Goal: Information Seeking & Learning: Learn about a topic

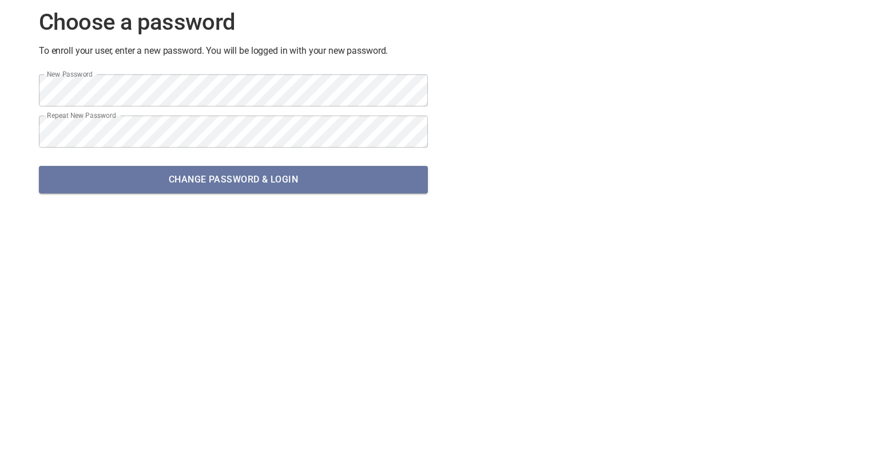
click at [214, 176] on span "Change password & Login" at bounding box center [233, 180] width 371 height 16
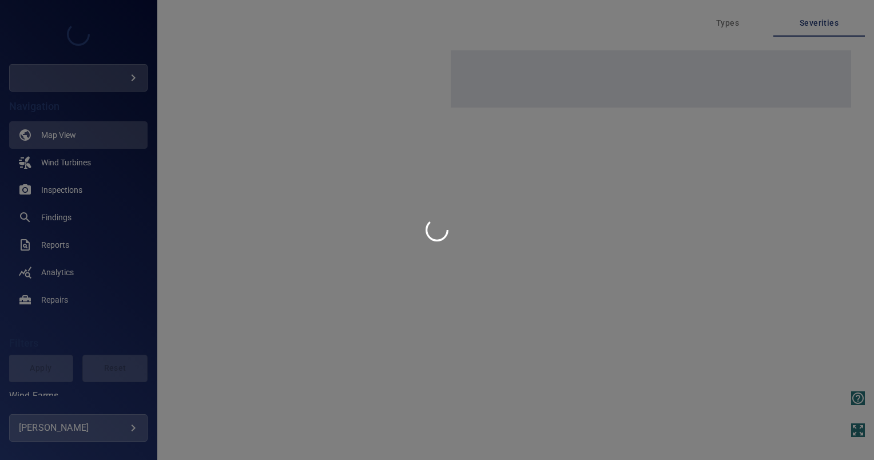
type input "*********"
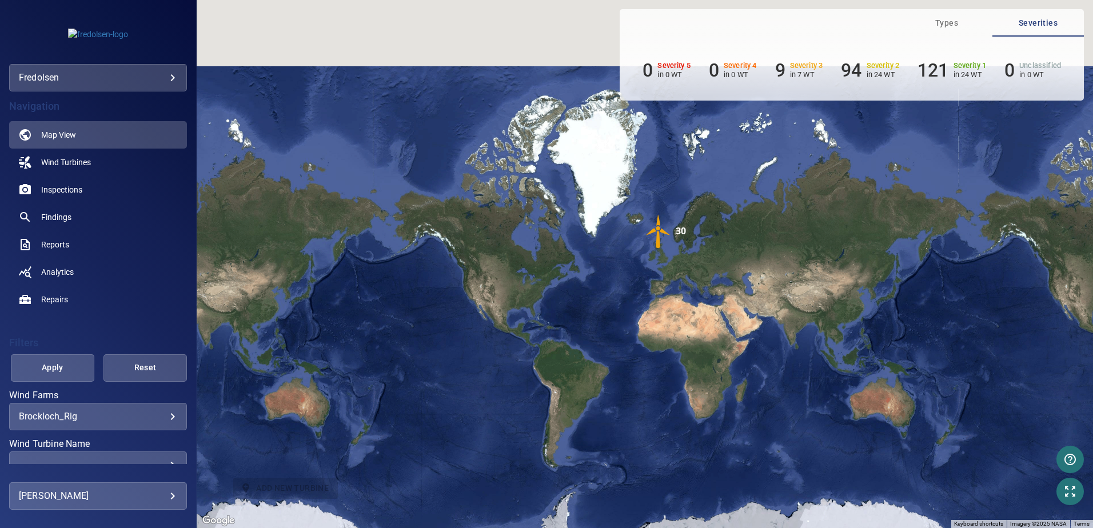
click at [656, 225] on img "30" at bounding box center [659, 231] width 34 height 34
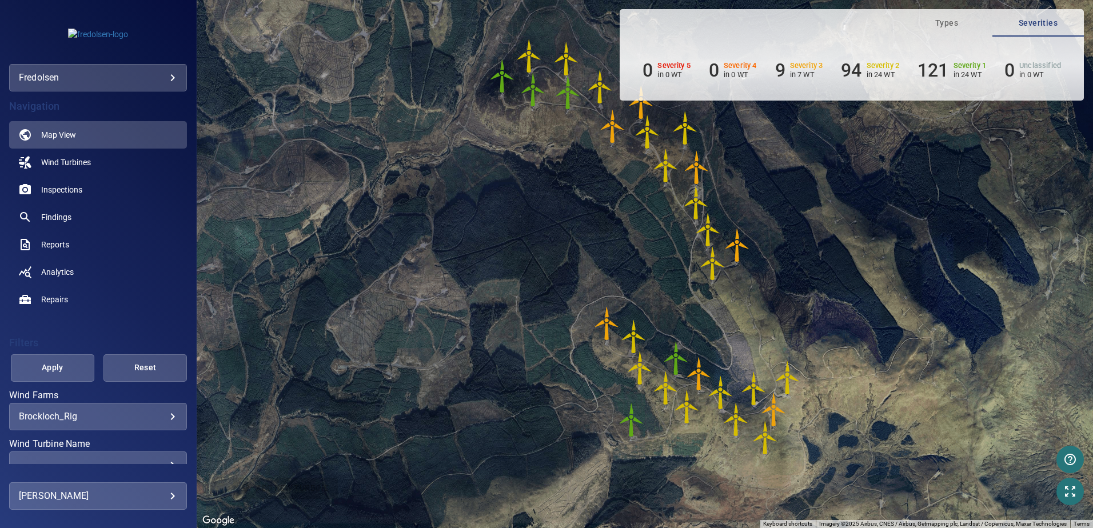
click at [609, 122] on img "T24_93651" at bounding box center [613, 126] width 34 height 34
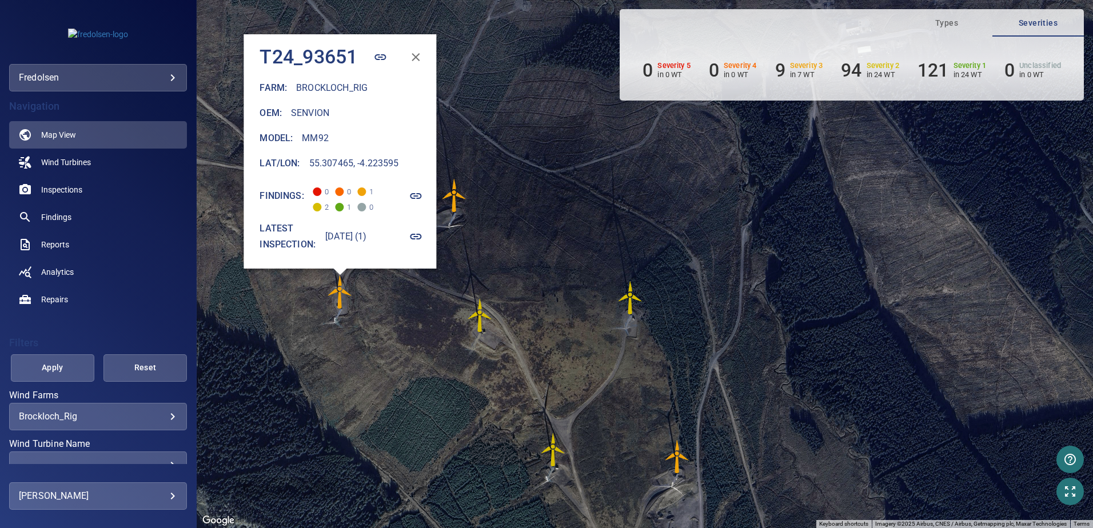
drag, startPoint x: 365, startPoint y: 254, endPoint x: 396, endPoint y: 255, distance: 30.9
click at [396, 255] on div "T24_93651 Farm : Brockloch_Rig Oem : Senvion Model : MM92 Lat/Lon : 55.307465, …" at bounding box center [339, 148] width 179 height 228
click at [54, 165] on span "Wind Turbines" at bounding box center [66, 162] width 50 height 11
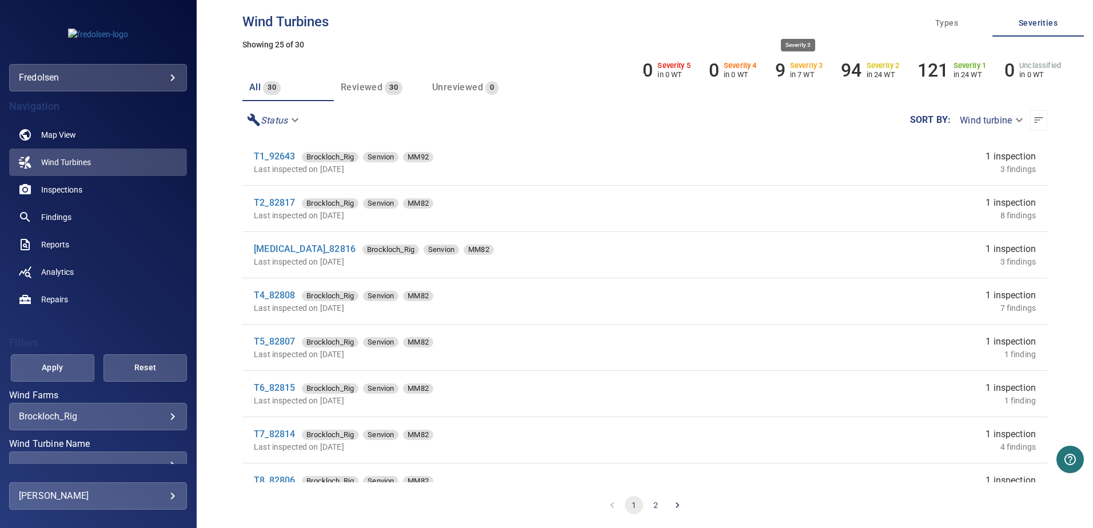
click at [799, 65] on h6 "Severity 3" at bounding box center [806, 66] width 33 height 8
click at [782, 69] on h6 "9" at bounding box center [780, 70] width 10 height 22
click at [780, 73] on h6 "9" at bounding box center [780, 70] width 10 height 22
click at [91, 189] on link "Inspections" at bounding box center [98, 189] width 178 height 27
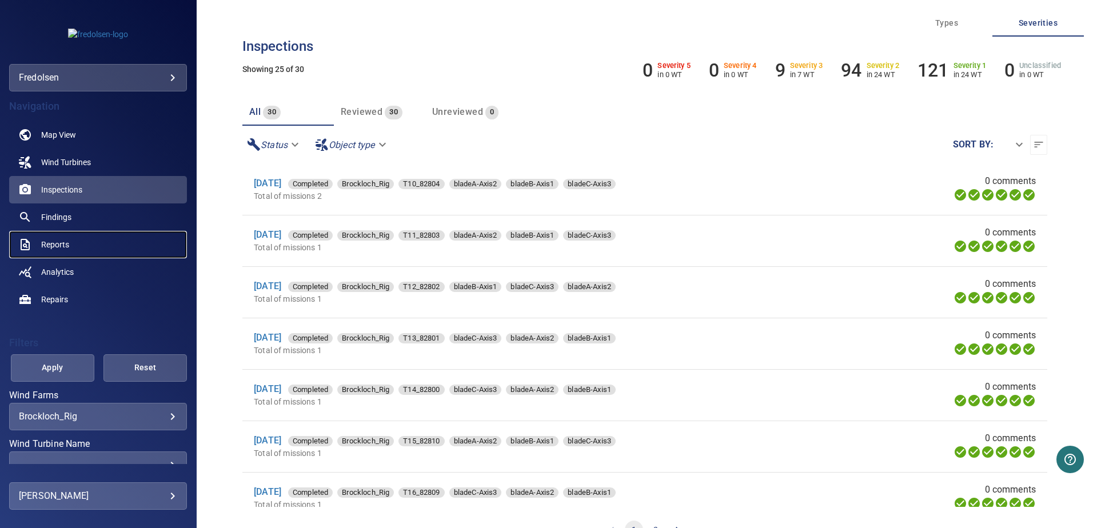
click at [73, 249] on link "Reports" at bounding box center [98, 244] width 178 height 27
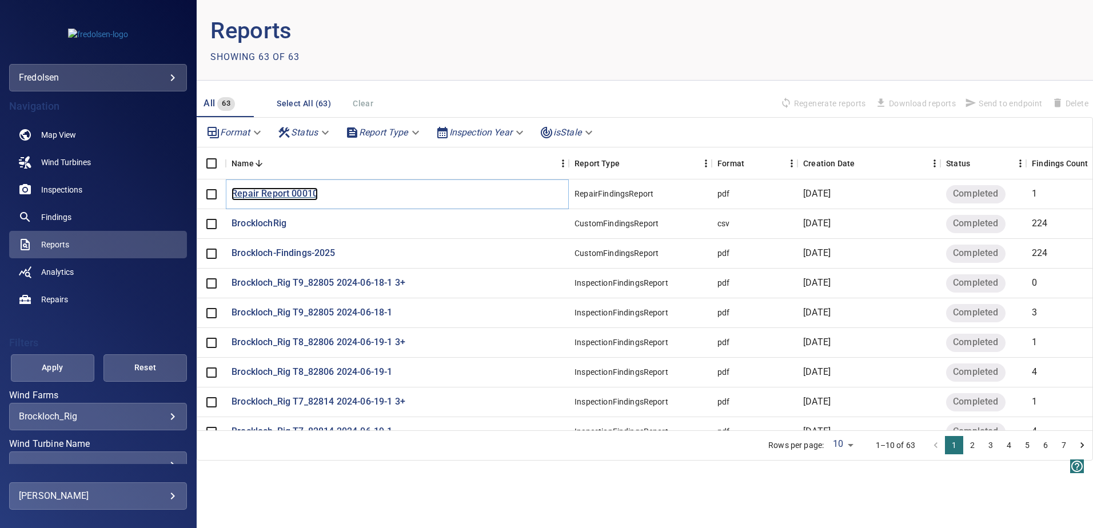
click at [272, 193] on p "Repair Report 00010" at bounding box center [275, 194] width 86 height 13
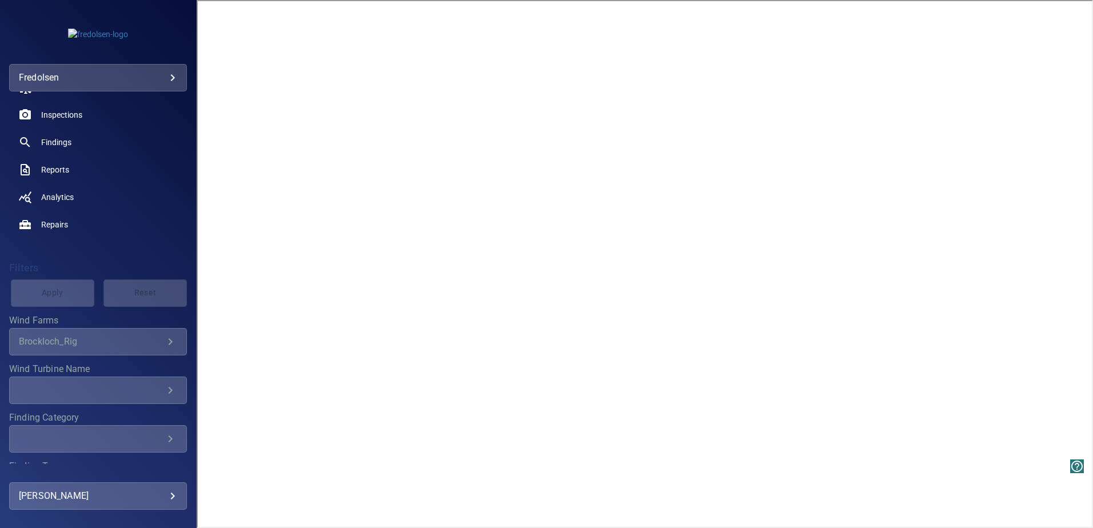
scroll to position [149, 0]
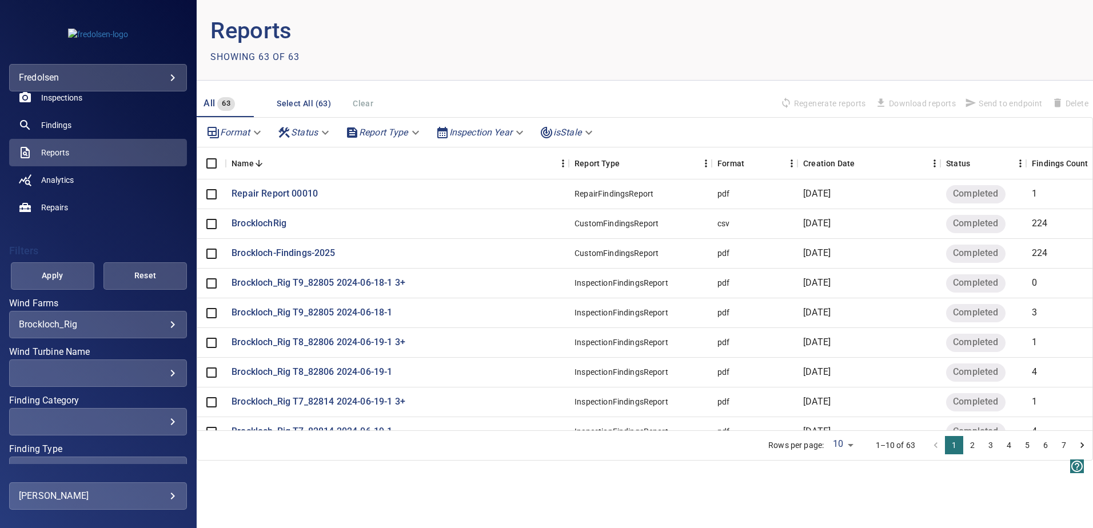
scroll to position [149, 0]
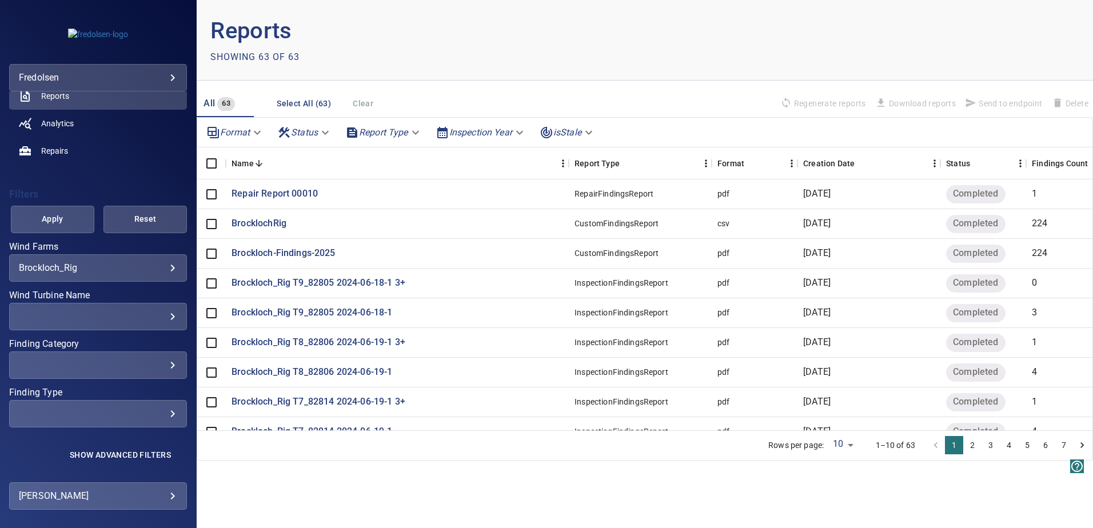
click at [120, 271] on body "**********" at bounding box center [546, 264] width 1093 height 528
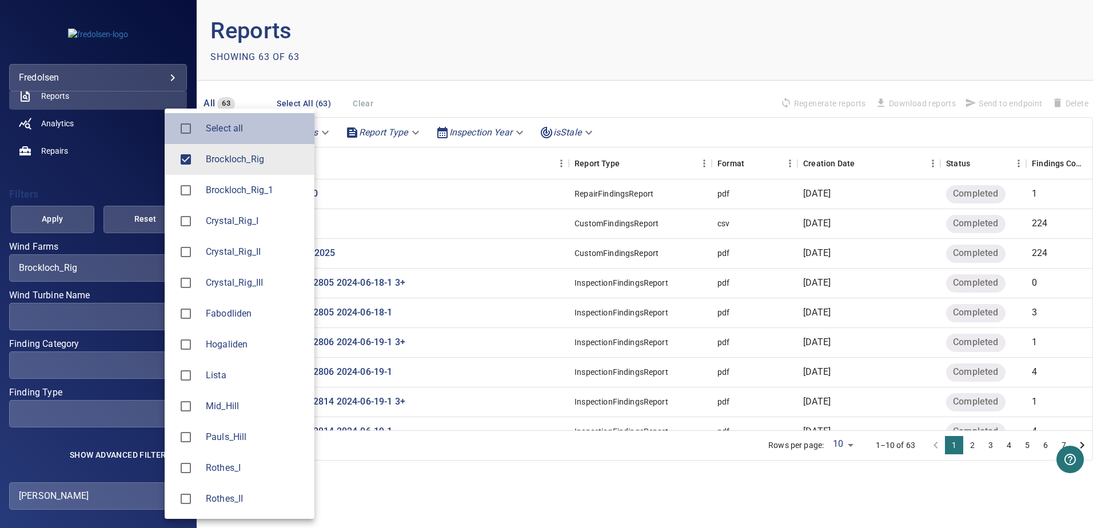
click at [224, 129] on span "Select all" at bounding box center [255, 129] width 99 height 14
type input "**********"
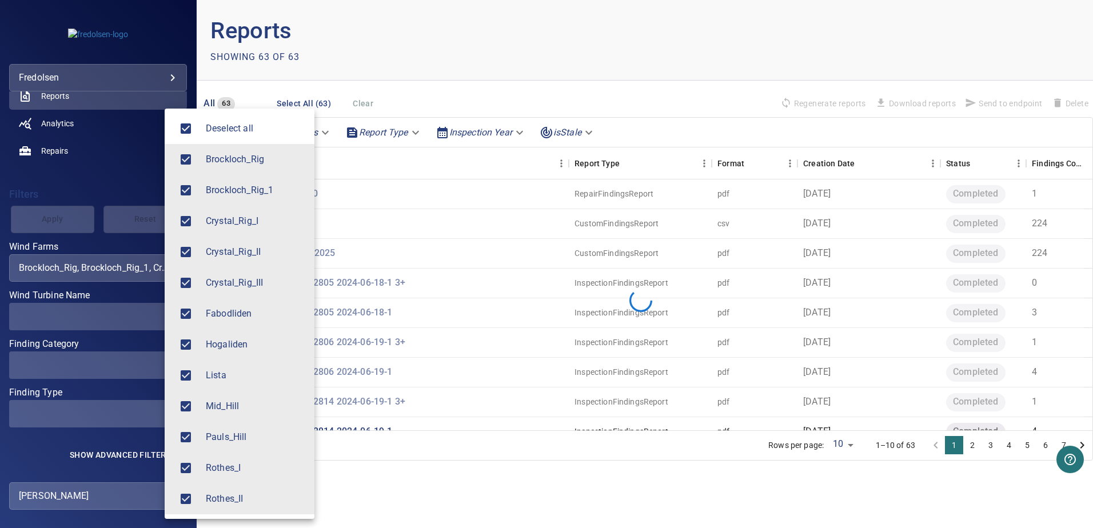
click at [375, 14] on div at bounding box center [546, 264] width 1093 height 528
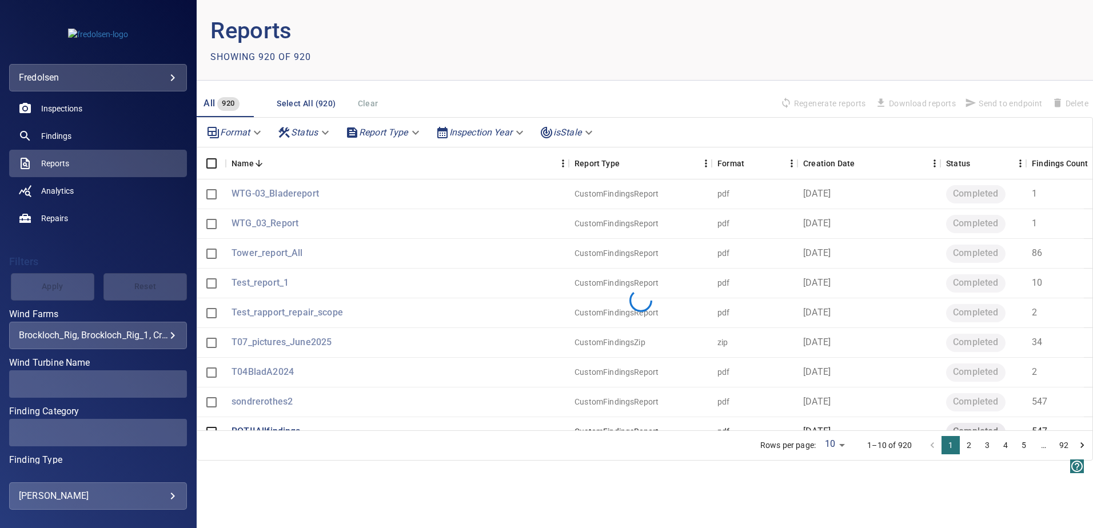
scroll to position [0, 0]
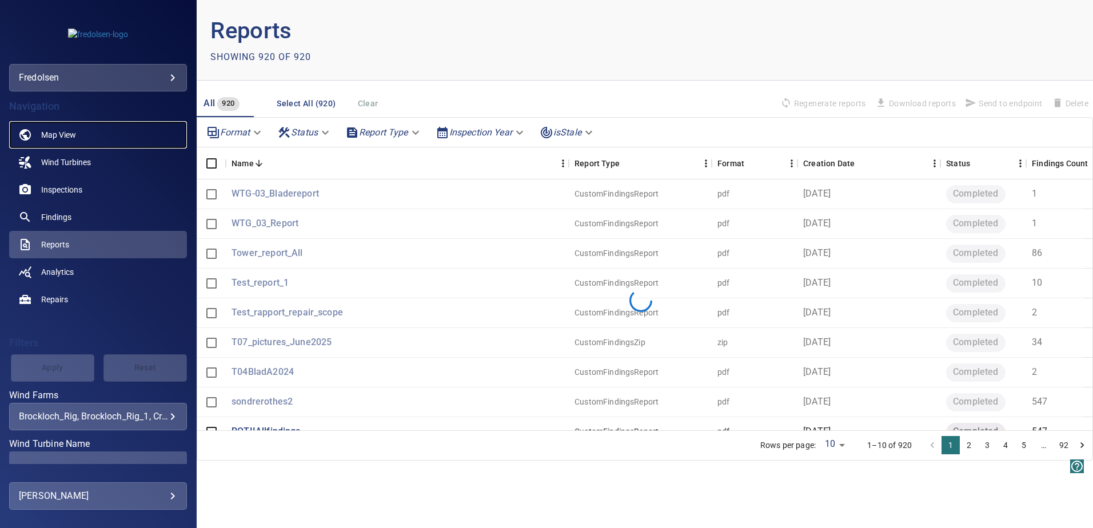
click at [75, 134] on span "Map View" at bounding box center [58, 134] width 35 height 11
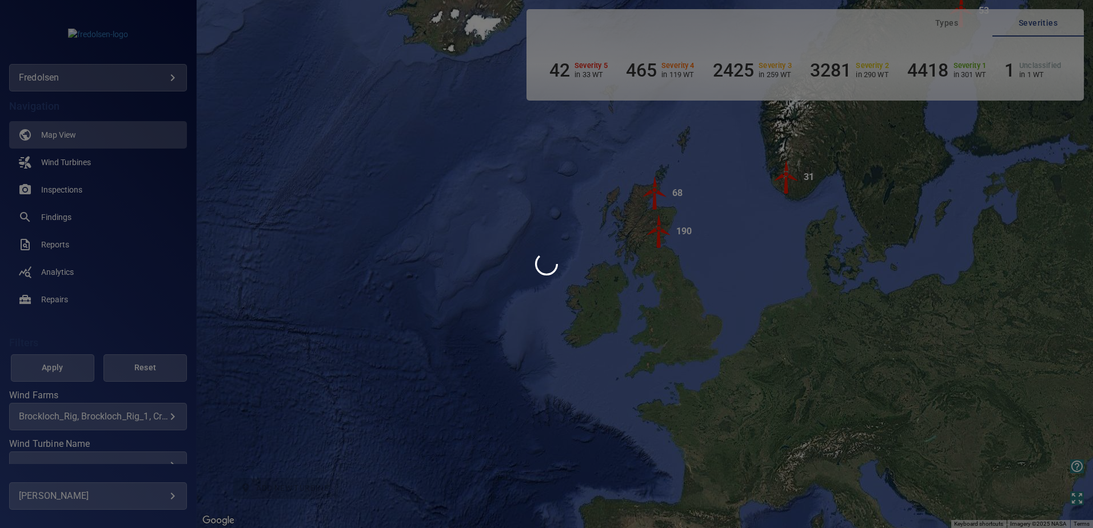
drag, startPoint x: 118, startPoint y: 305, endPoint x: 121, endPoint y: 295, distance: 10.8
click at [118, 306] on div at bounding box center [546, 264] width 1093 height 528
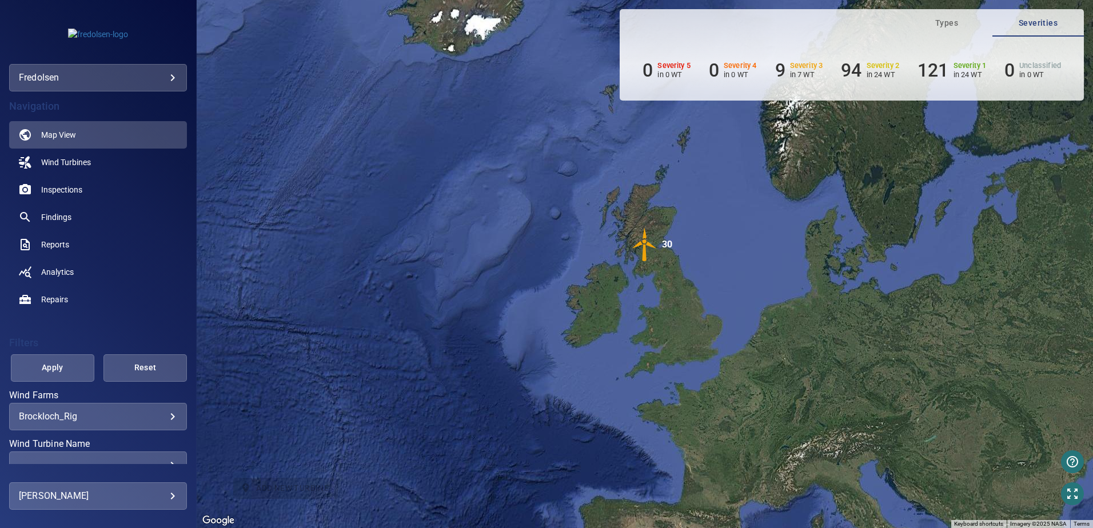
click at [57, 417] on body "**********" at bounding box center [546, 264] width 1093 height 528
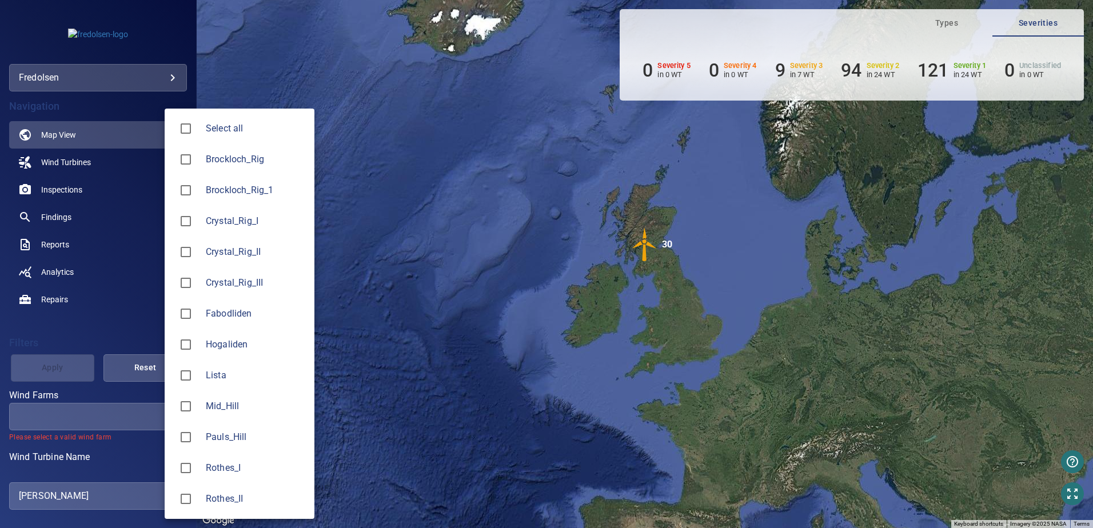
type input "*********"
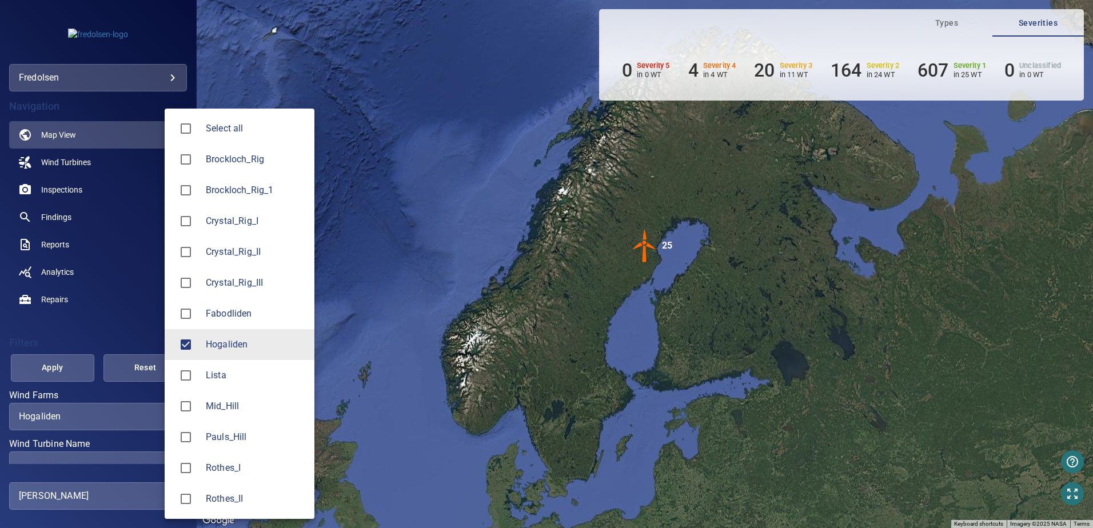
click at [536, 336] on div at bounding box center [546, 264] width 1093 height 528
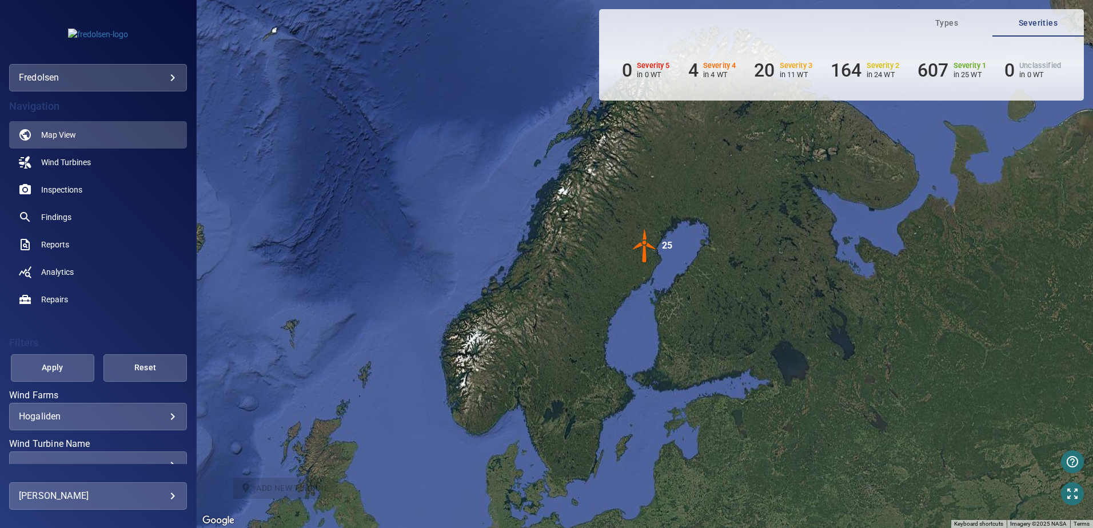
click at [642, 243] on img "25" at bounding box center [645, 246] width 34 height 34
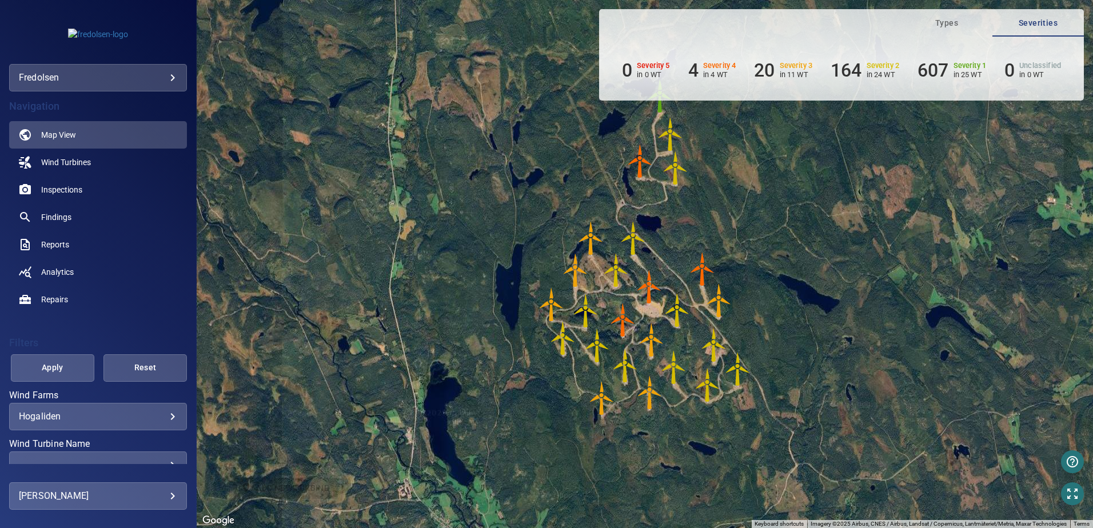
click at [644, 282] on img "WTG10" at bounding box center [649, 287] width 34 height 34
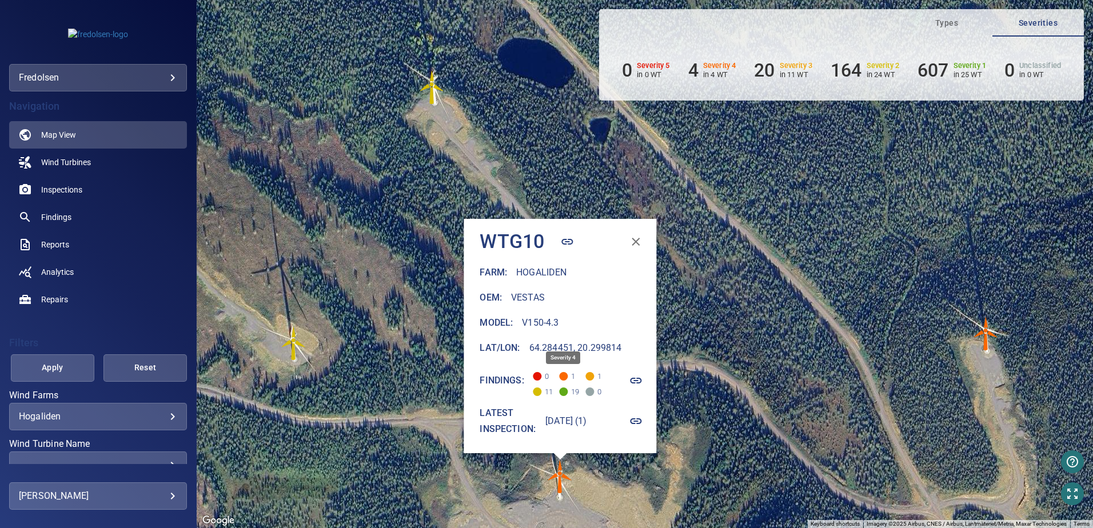
click at [560, 376] on span at bounding box center [564, 376] width 9 height 9
click at [93, 160] on link "Wind Turbines" at bounding box center [98, 162] width 178 height 27
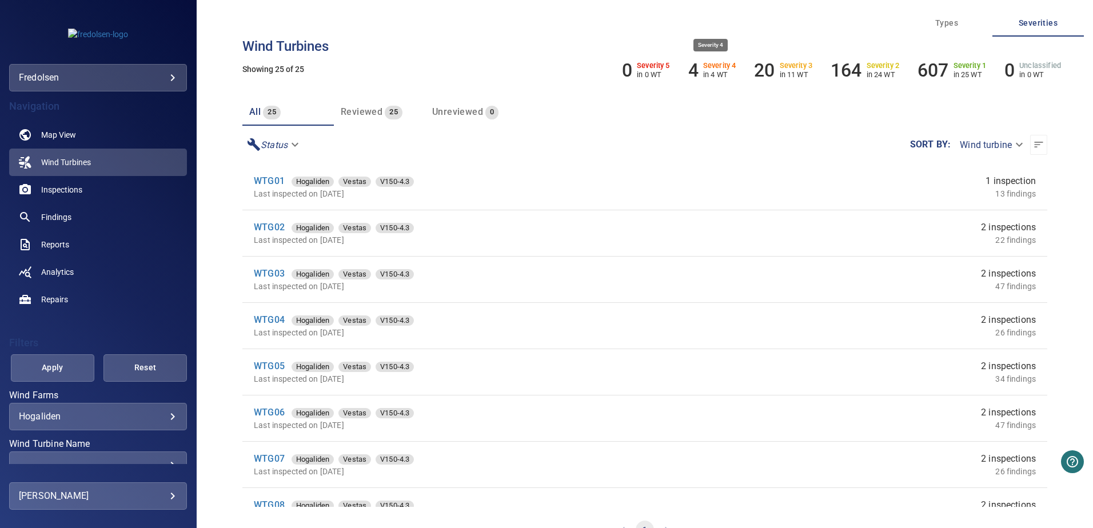
click at [691, 67] on h6 "4" at bounding box center [693, 70] width 10 height 22
click at [989, 144] on body "**********" at bounding box center [546, 264] width 1093 height 528
click at [987, 146] on li "Wind turbine" at bounding box center [981, 144] width 79 height 21
click at [370, 110] on span "Reviewed" at bounding box center [362, 111] width 42 height 11
click at [258, 110] on span "all" at bounding box center [254, 111] width 11 height 11
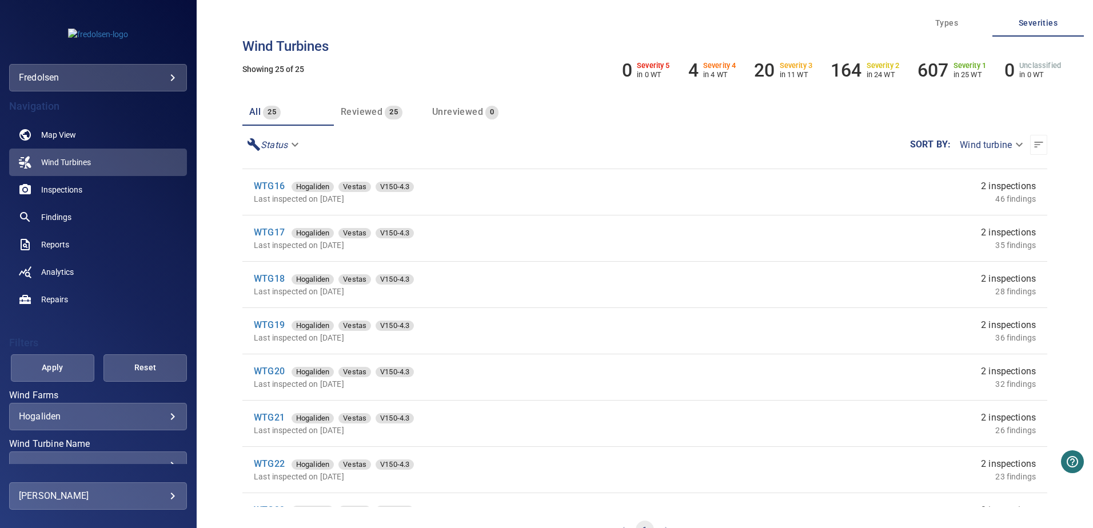
scroll to position [814, 0]
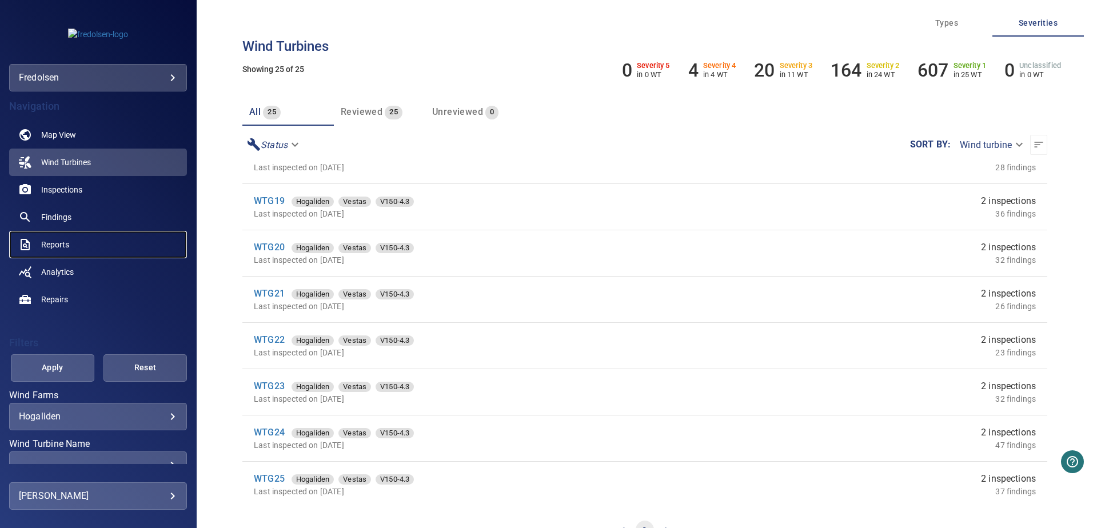
click at [109, 242] on link "Reports" at bounding box center [98, 244] width 178 height 27
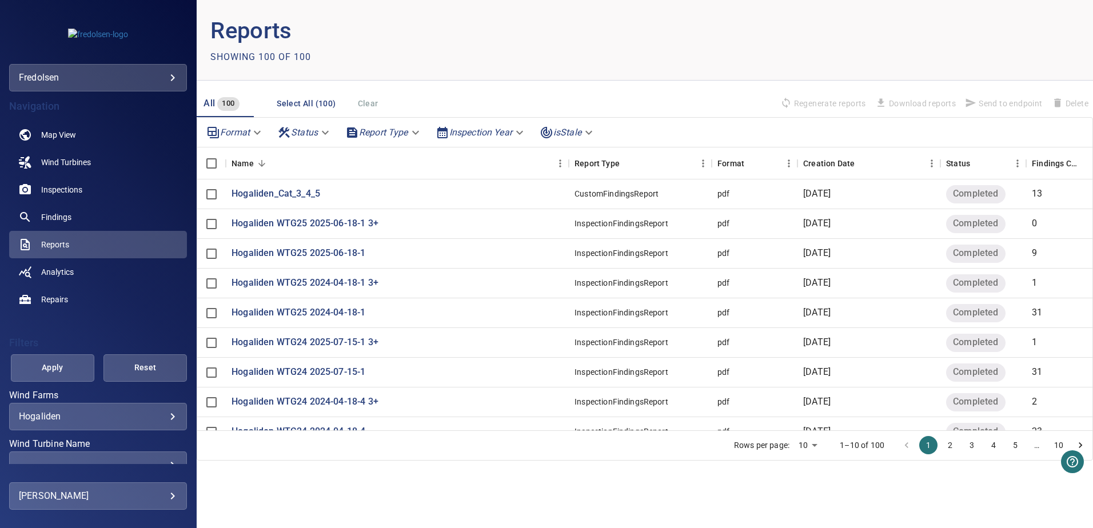
click at [801, 443] on body "**********" at bounding box center [546, 264] width 1093 height 528
click at [813, 505] on li "100" at bounding box center [808, 504] width 34 height 21
type input "***"
click at [83, 301] on link "Repairs" at bounding box center [98, 299] width 178 height 27
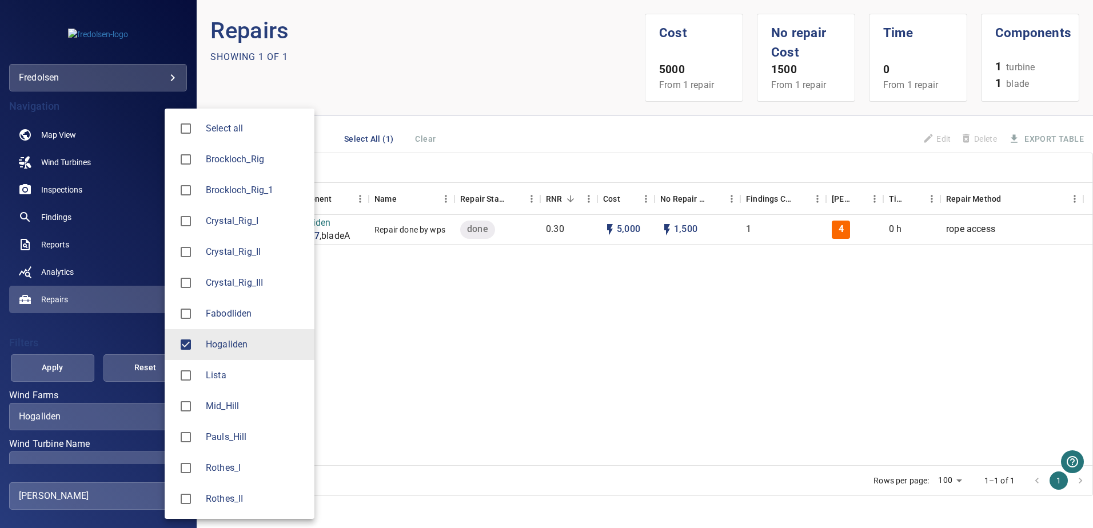
click at [90, 417] on body "**********" at bounding box center [546, 264] width 1093 height 528
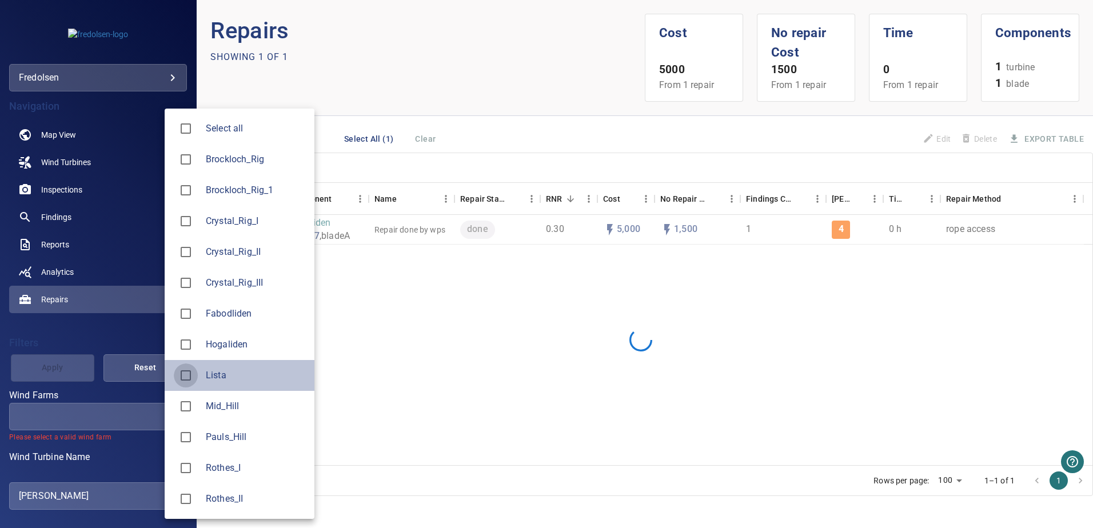
type input "*****"
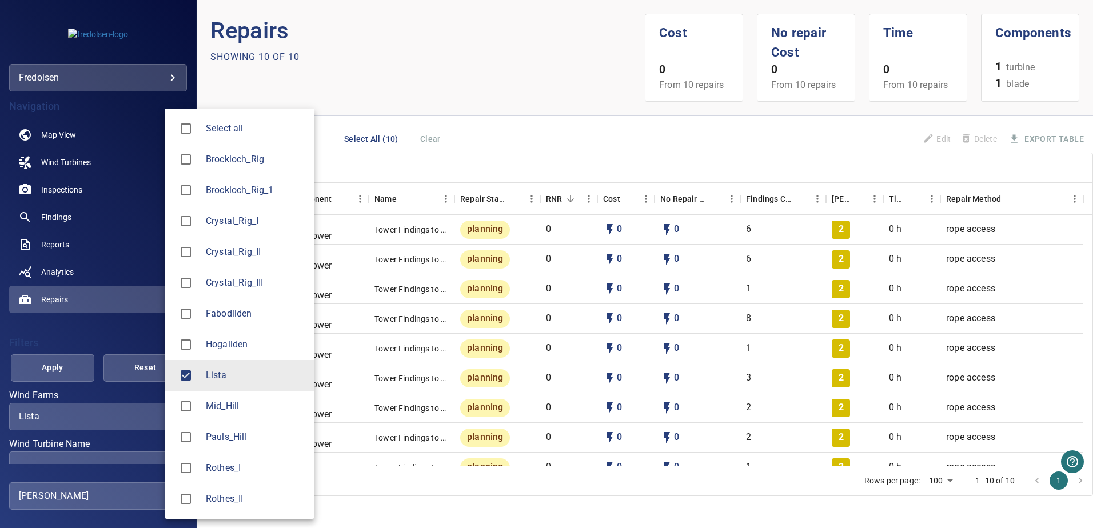
click at [476, 99] on div at bounding box center [546, 264] width 1093 height 528
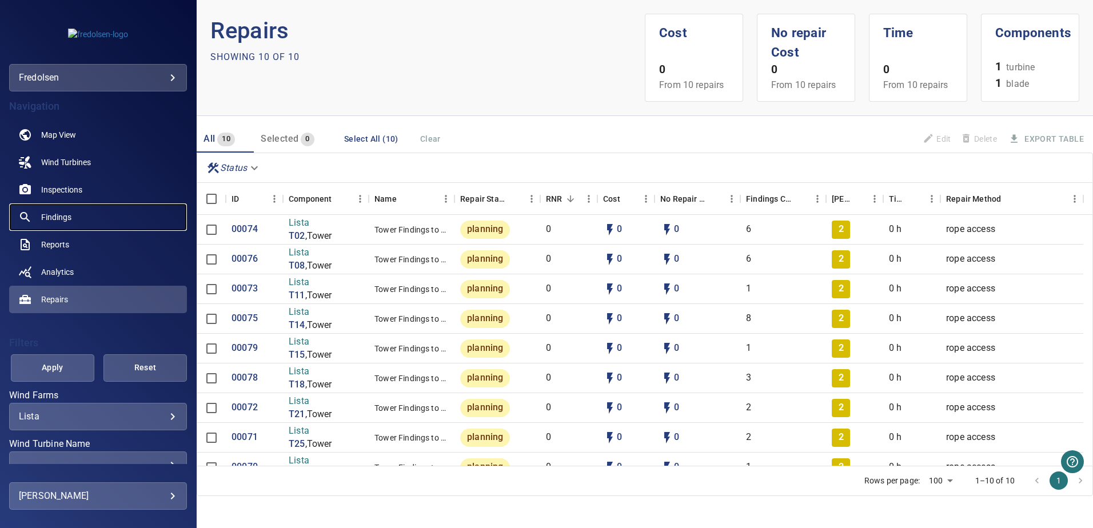
click at [62, 217] on span "Findings" at bounding box center [56, 217] width 30 height 11
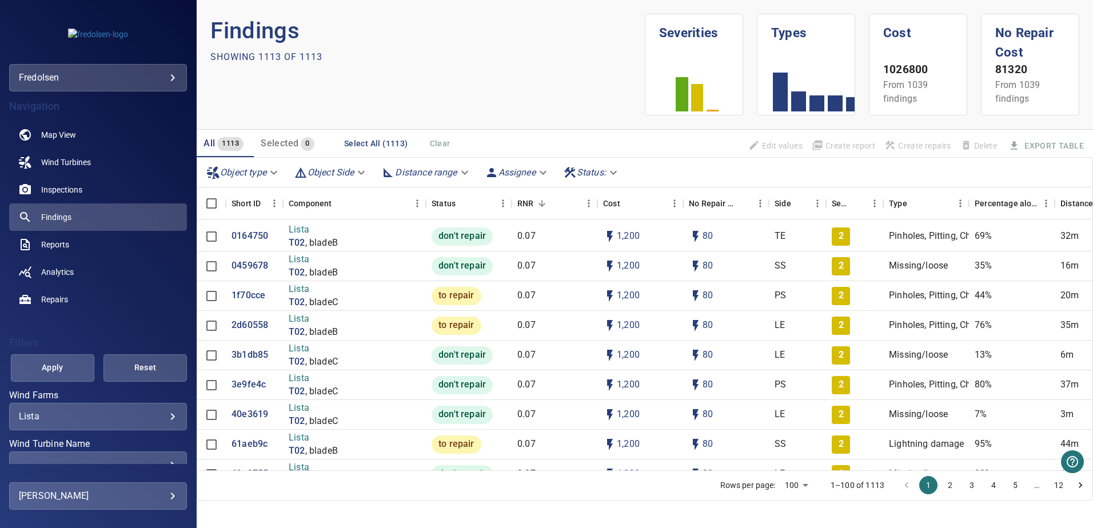
scroll to position [2173, 0]
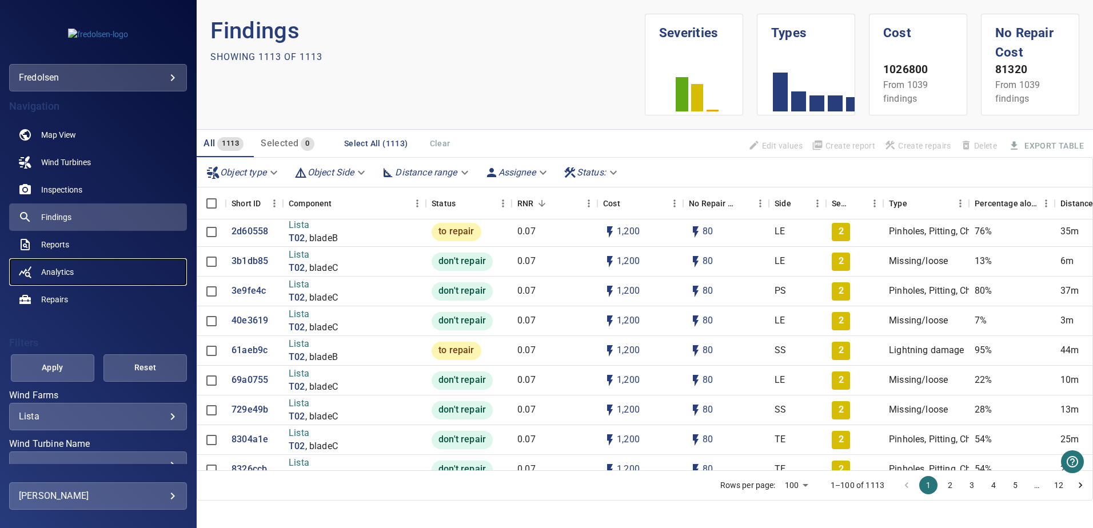
click at [117, 265] on link "Analytics" at bounding box center [98, 271] width 178 height 27
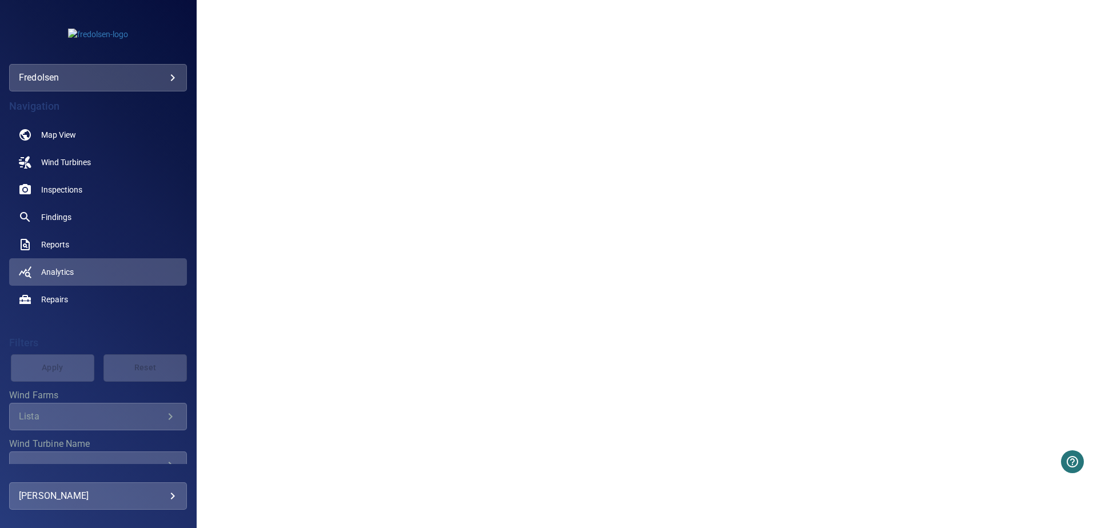
scroll to position [858, 0]
click at [107, 217] on link "Findings" at bounding box center [98, 217] width 178 height 27
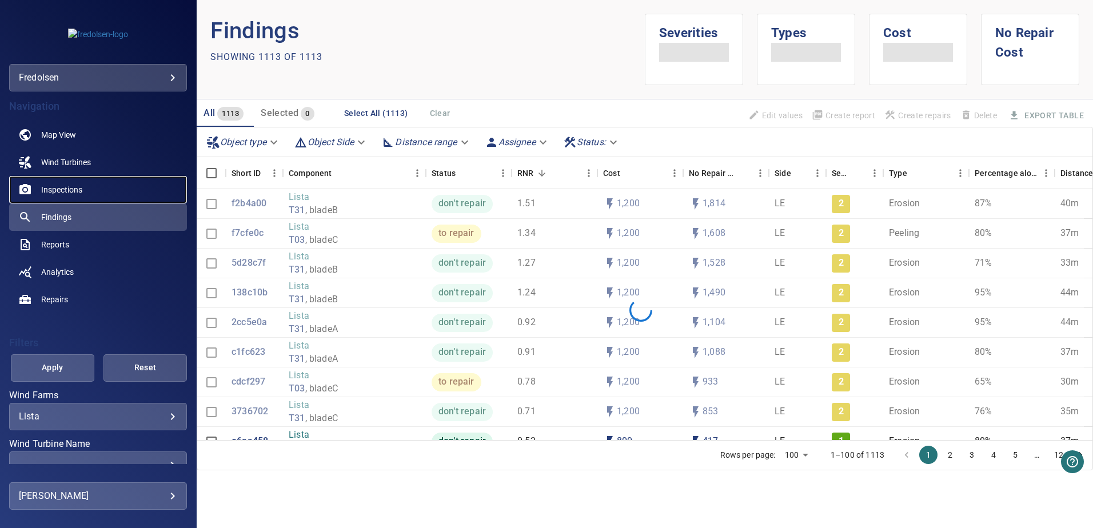
click at [102, 192] on link "Inspections" at bounding box center [98, 189] width 178 height 27
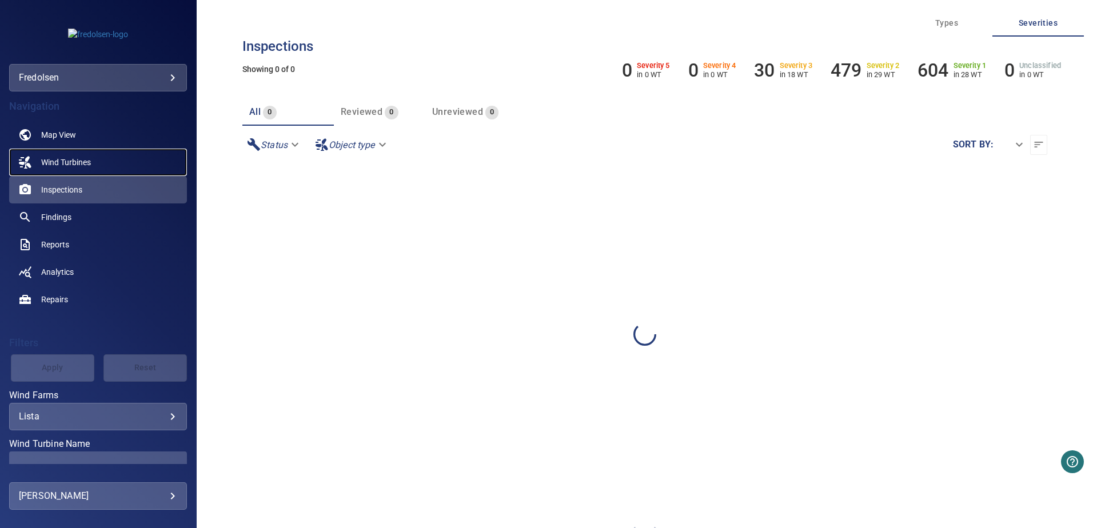
click at [108, 167] on link "Wind Turbines" at bounding box center [98, 162] width 178 height 27
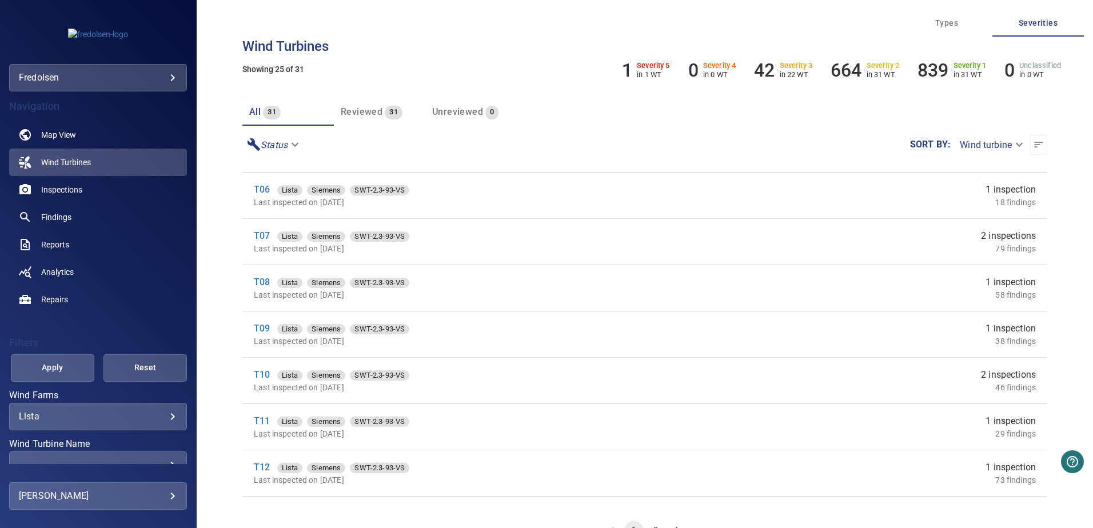
scroll to position [229, 0]
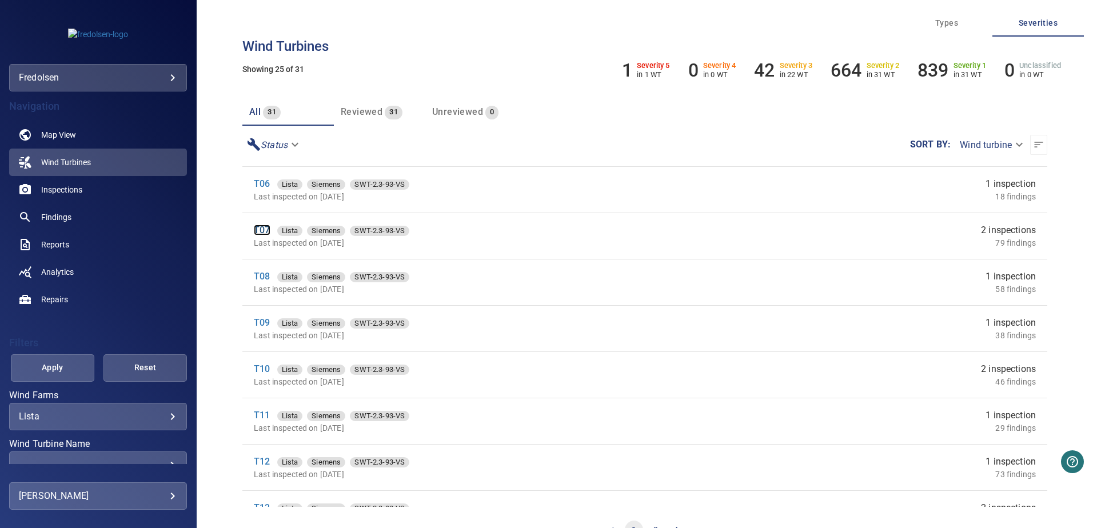
click at [260, 228] on link "T07" at bounding box center [262, 230] width 16 height 11
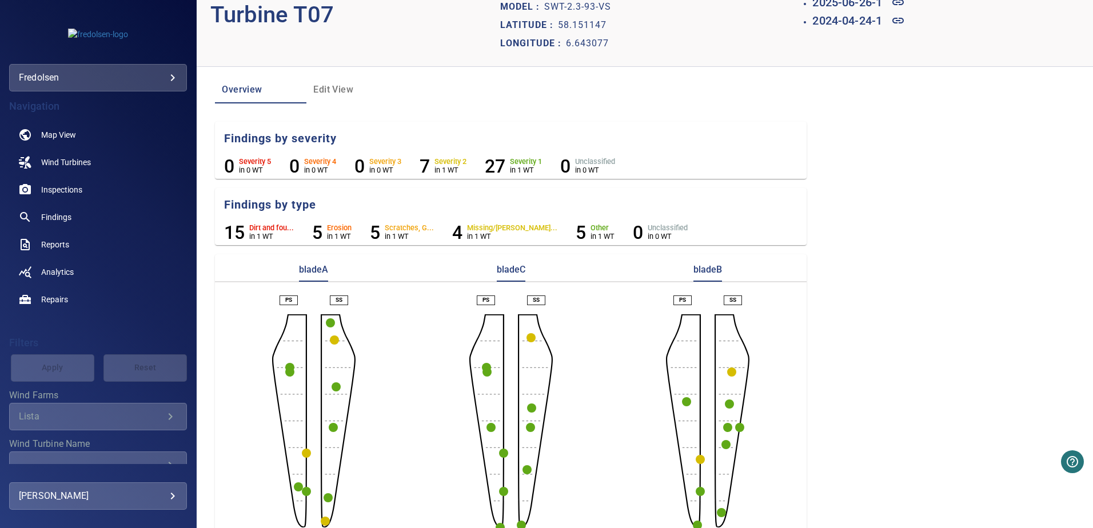
scroll to position [52, 0]
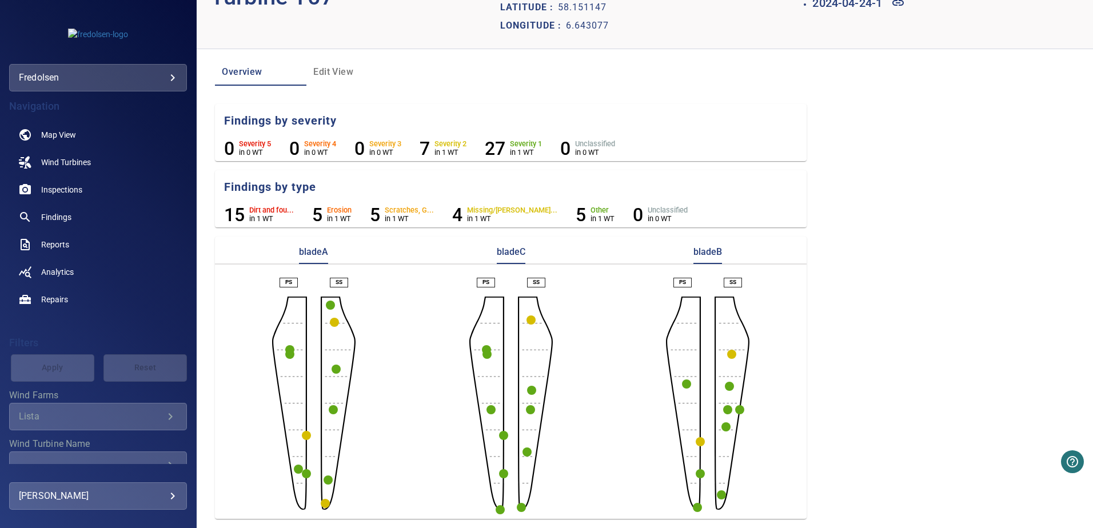
click at [305, 434] on circle "button" at bounding box center [306, 435] width 9 height 9
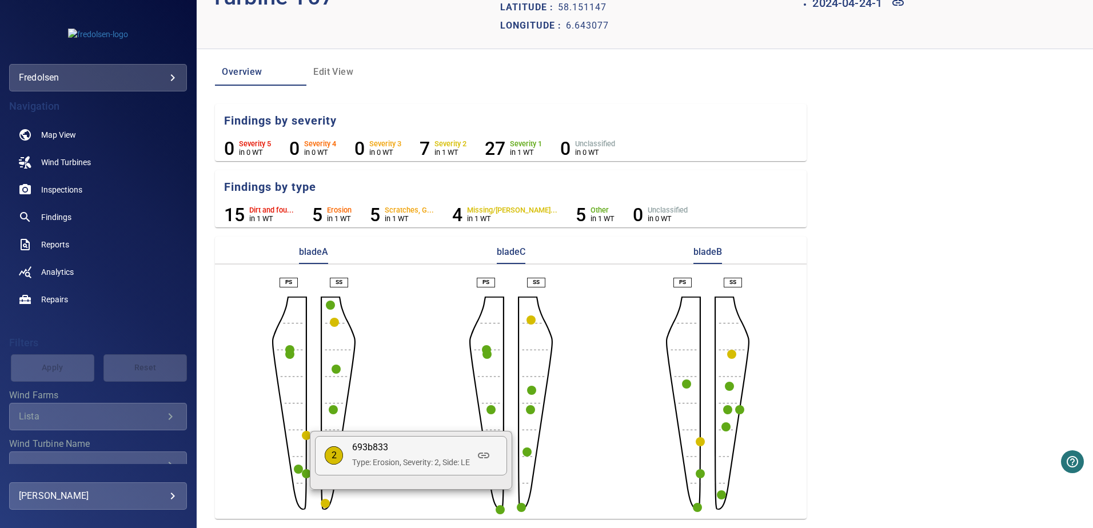
click at [395, 401] on div at bounding box center [546, 264] width 1093 height 528
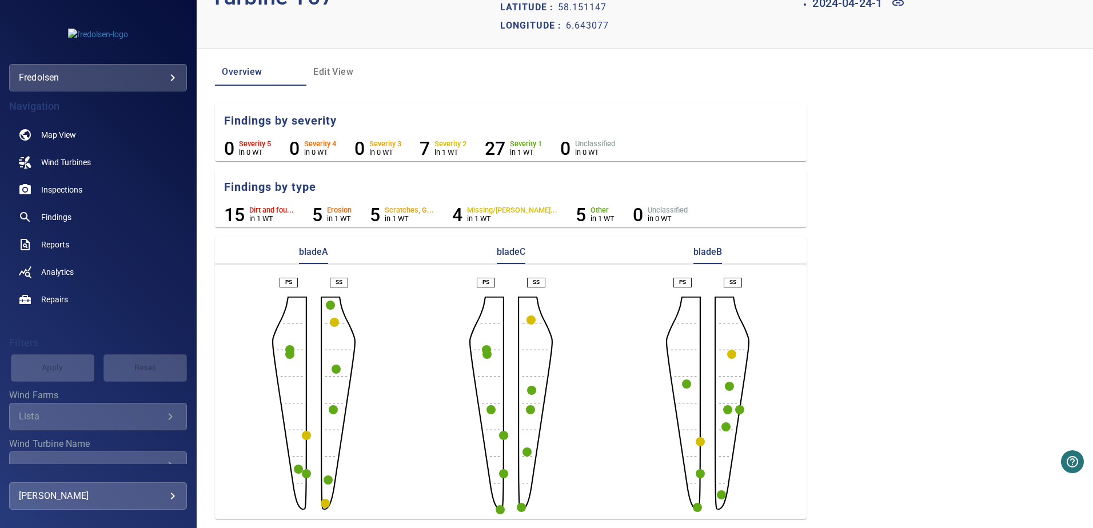
click at [696, 441] on circle "button" at bounding box center [700, 441] width 9 height 9
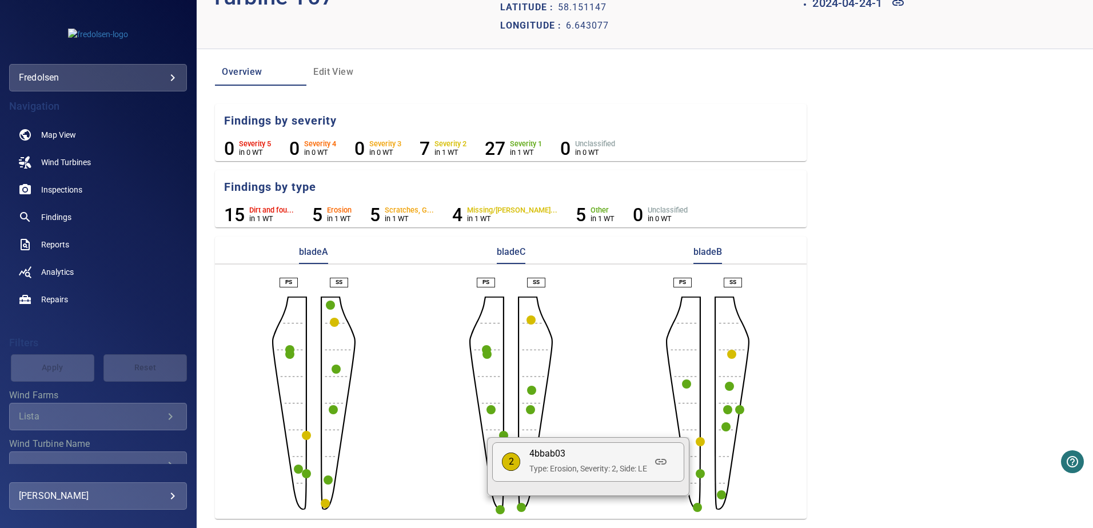
click at [606, 408] on div at bounding box center [546, 264] width 1093 height 528
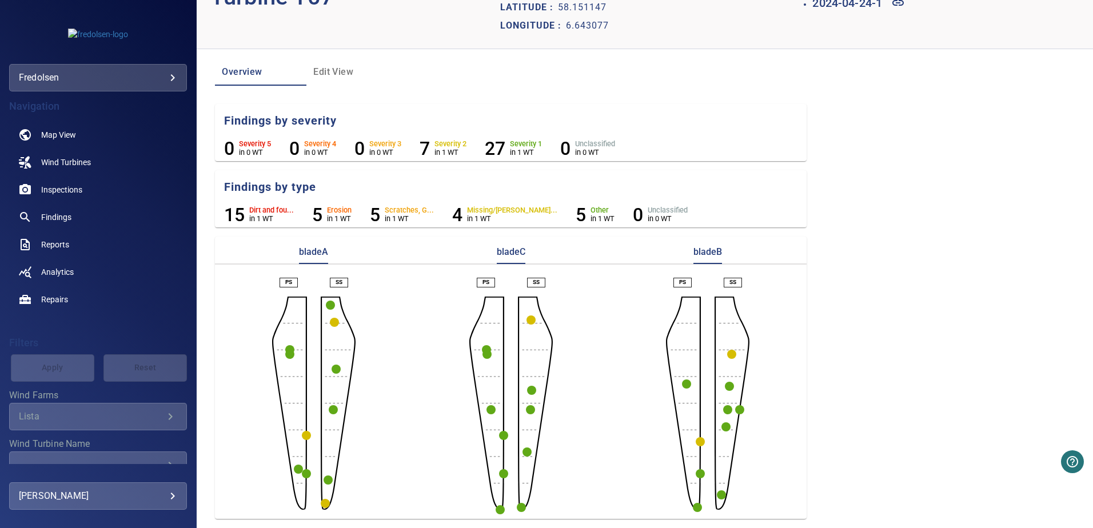
click at [330, 409] on circle "button" at bounding box center [333, 409] width 9 height 9
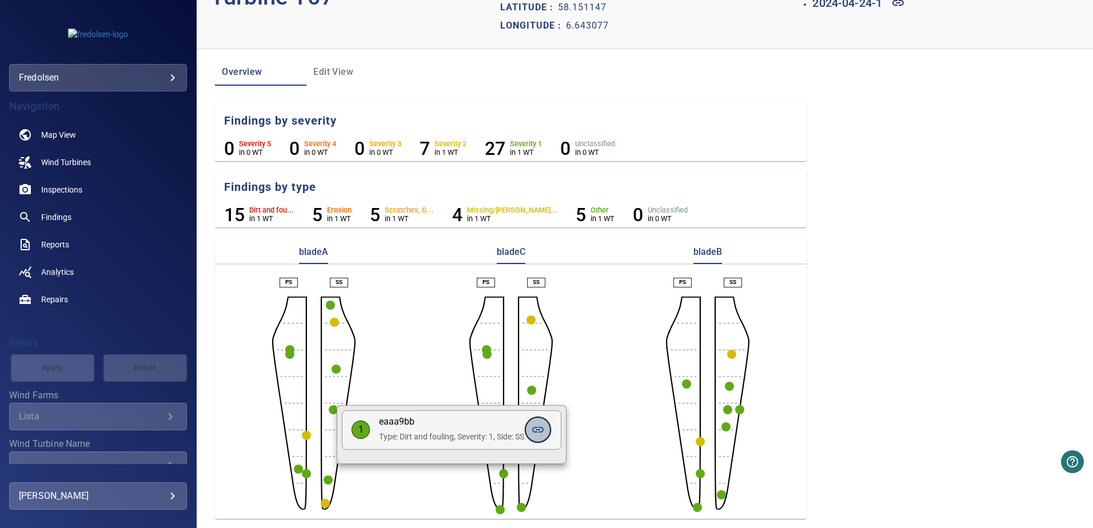
click at [539, 432] on icon at bounding box center [537, 430] width 11 height 6
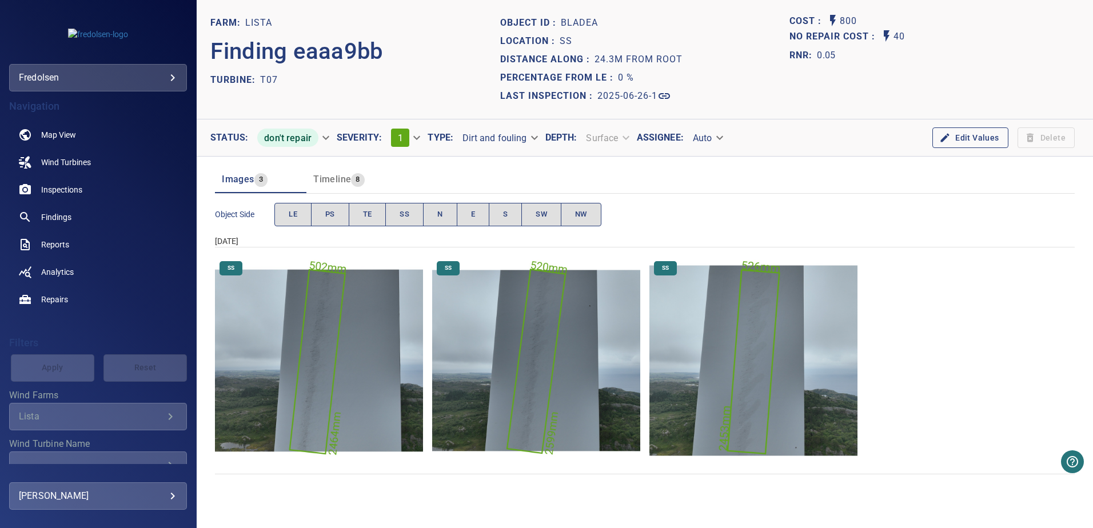
click at [359, 340] on img "Lista/T07/2025-06-26-1/2025-06-26-1/image63wp71.jpg" at bounding box center [319, 361] width 208 height 208
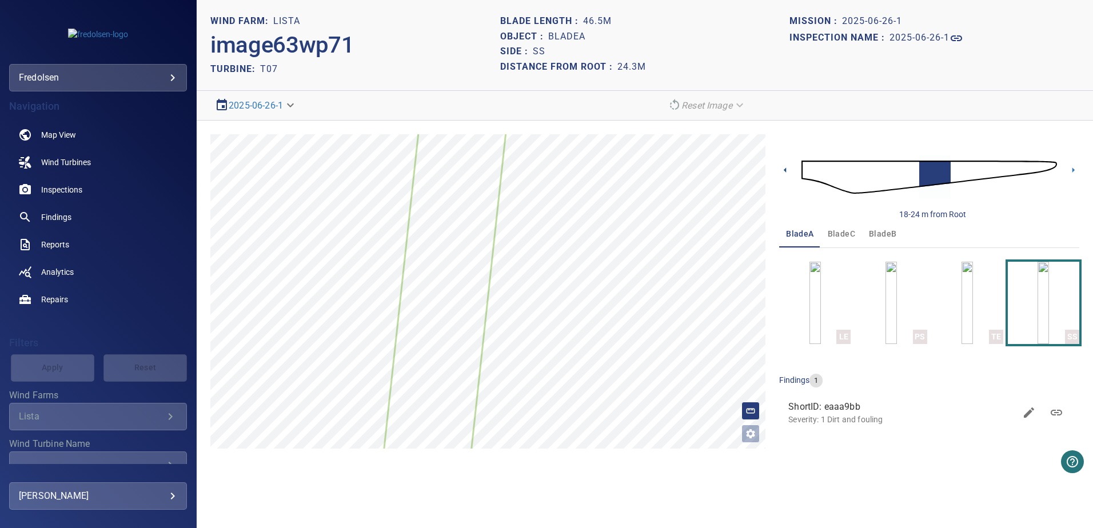
click at [786, 171] on icon at bounding box center [785, 170] width 2 height 5
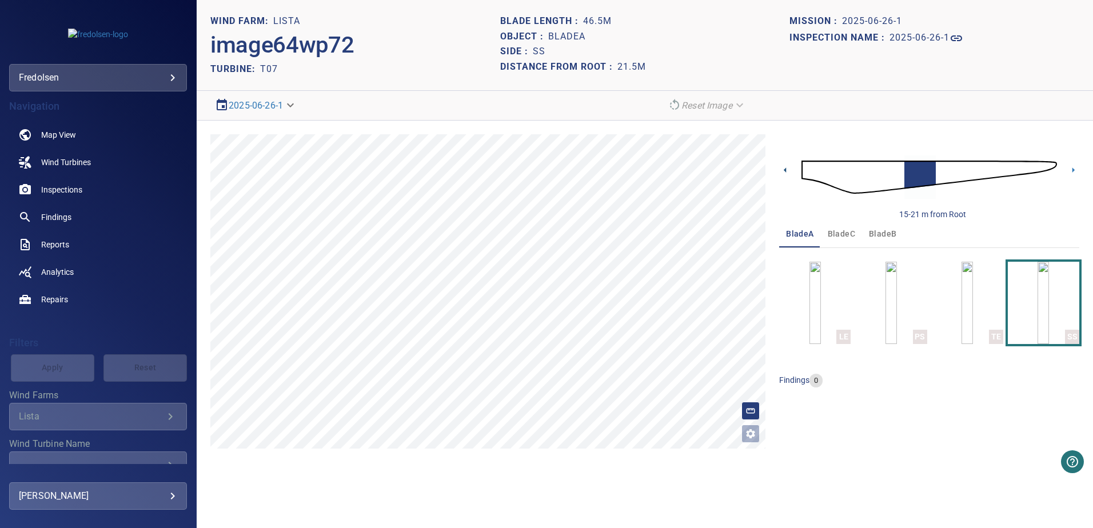
click at [789, 170] on icon at bounding box center [785, 170] width 12 height 12
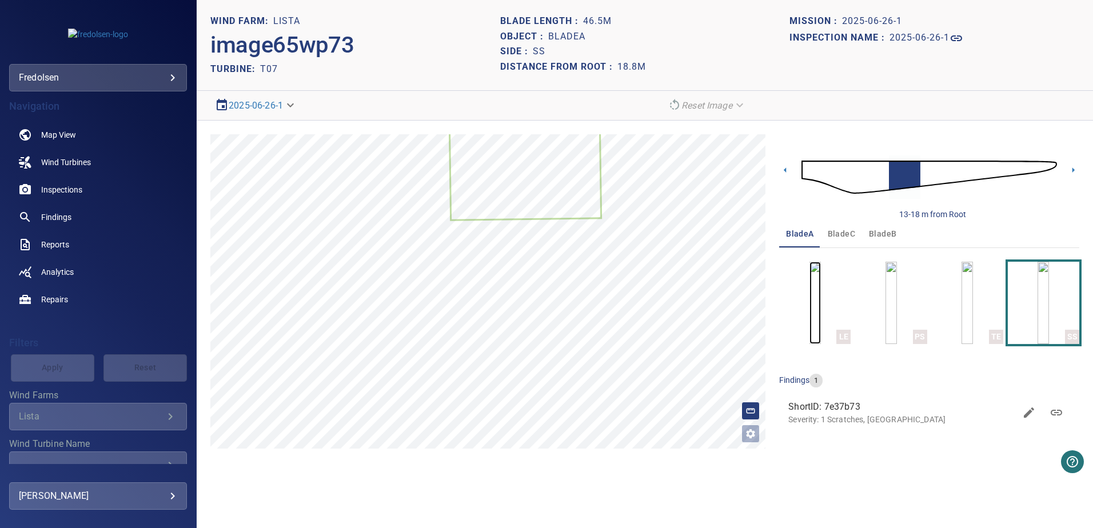
click at [821, 290] on img "button" at bounding box center [815, 303] width 11 height 82
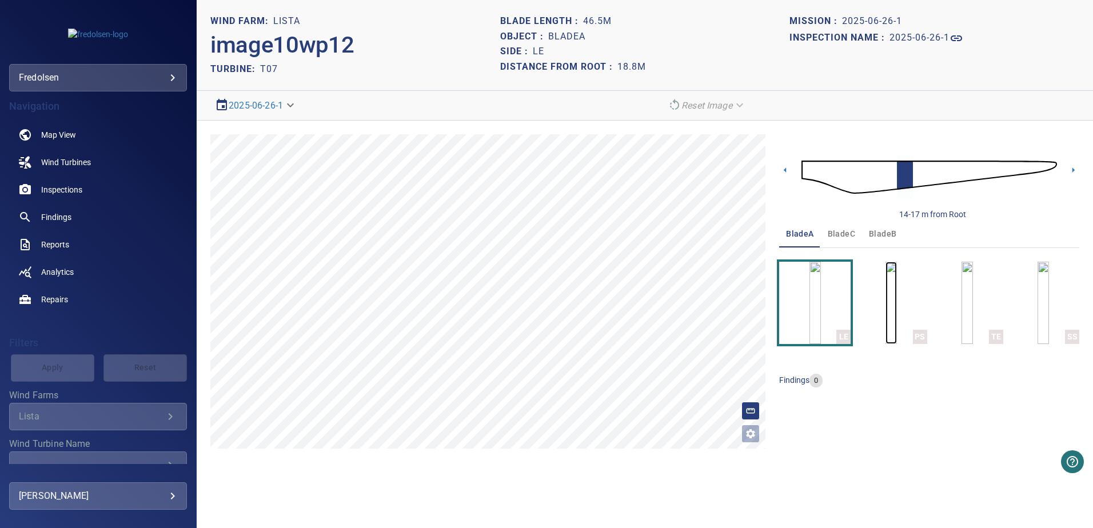
click at [886, 293] on img "button" at bounding box center [891, 303] width 11 height 82
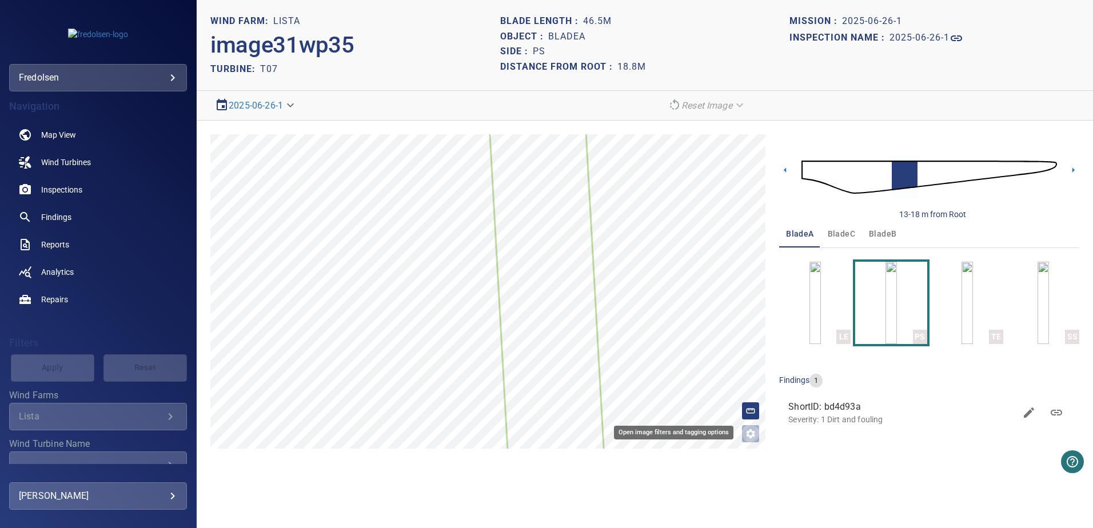
click at [746, 433] on icon "Open image filters and tagging options" at bounding box center [750, 433] width 11 height 11
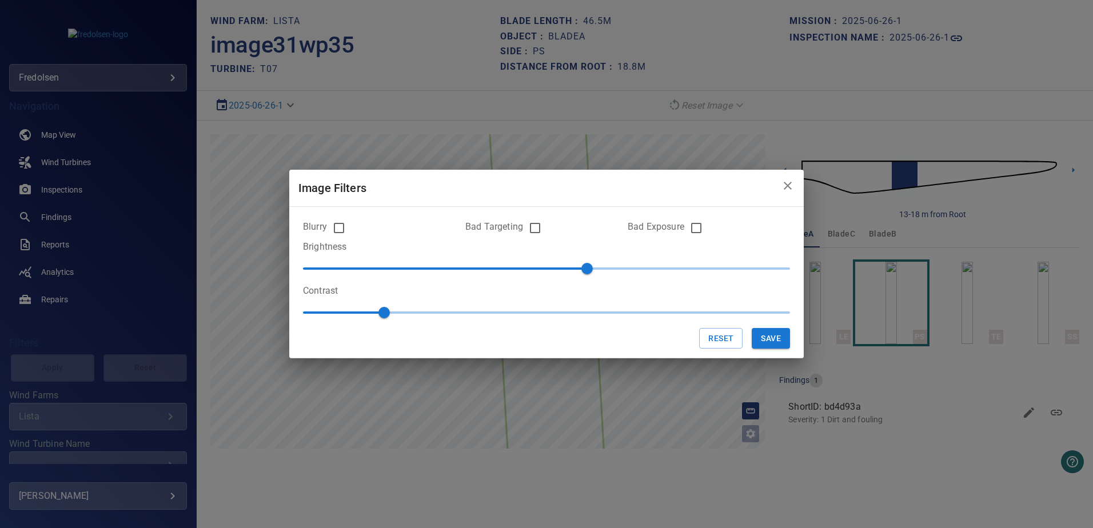
click at [783, 186] on icon "close" at bounding box center [788, 186] width 14 height 14
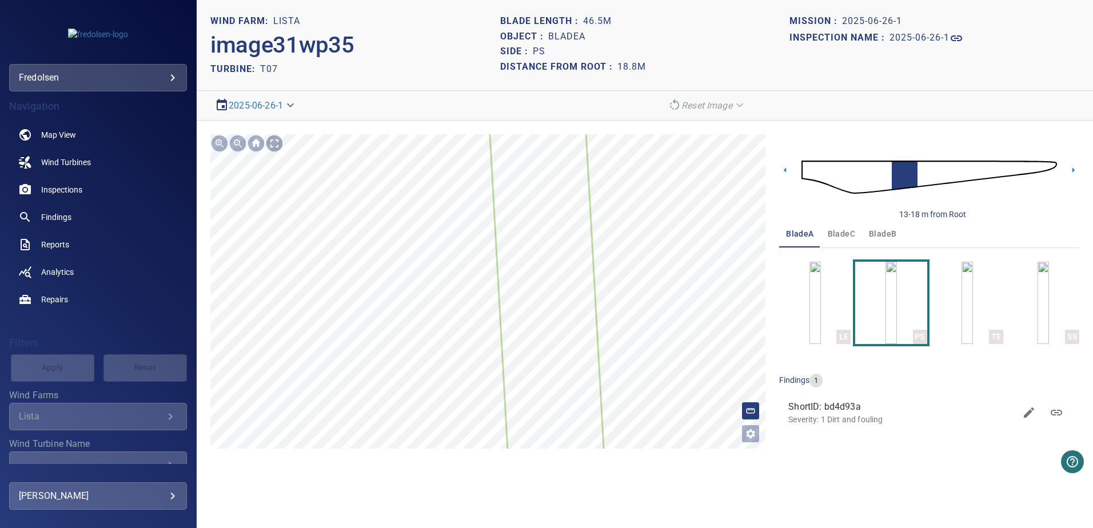
click at [274, 140] on div at bounding box center [274, 143] width 18 height 18
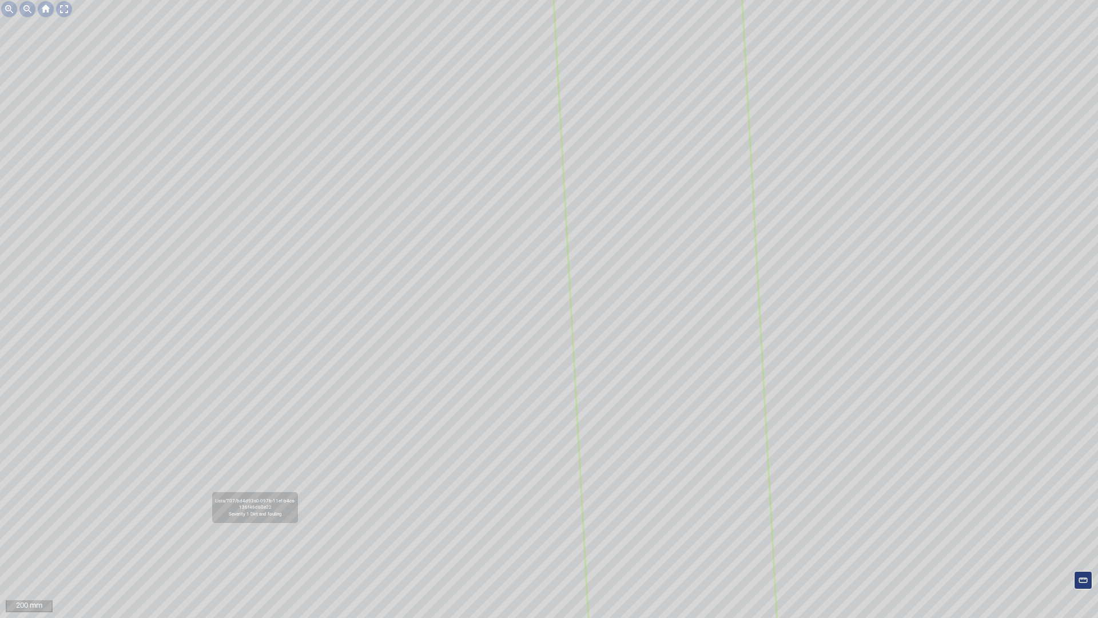
click at [664, 174] on icon at bounding box center [664, 299] width 230 height 785
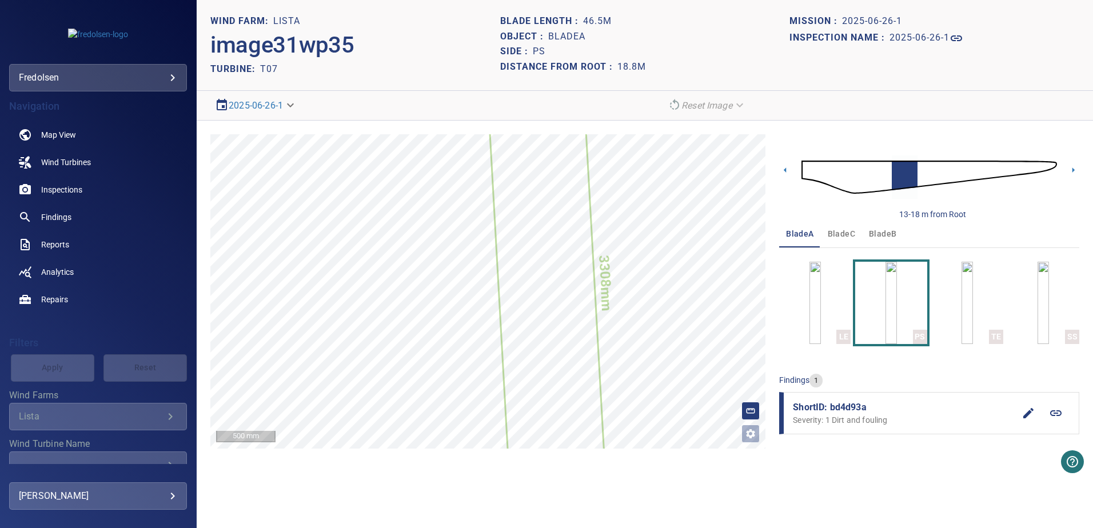
click at [930, 169] on img at bounding box center [930, 177] width 256 height 62
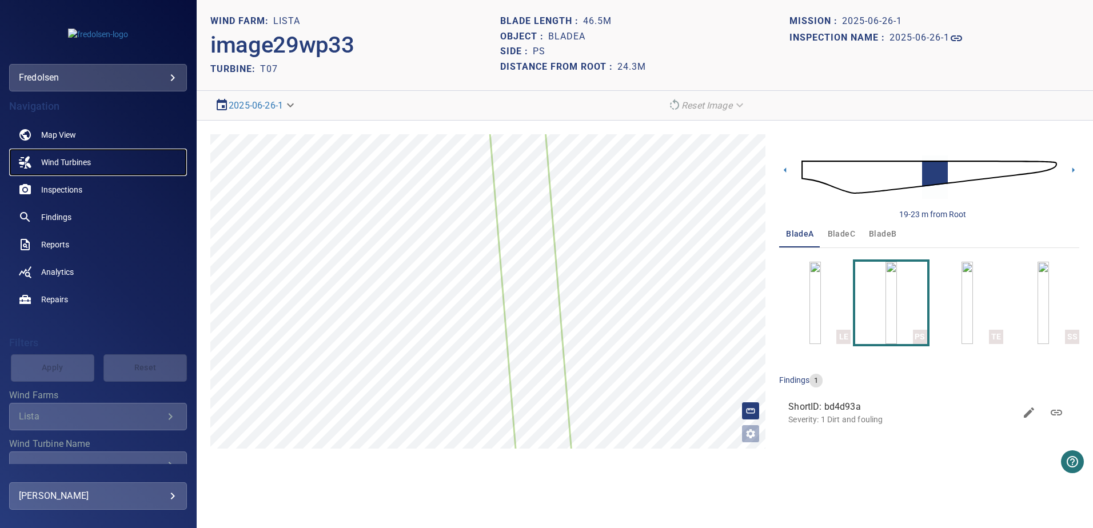
click at [61, 158] on span "Wind Turbines" at bounding box center [66, 162] width 50 height 11
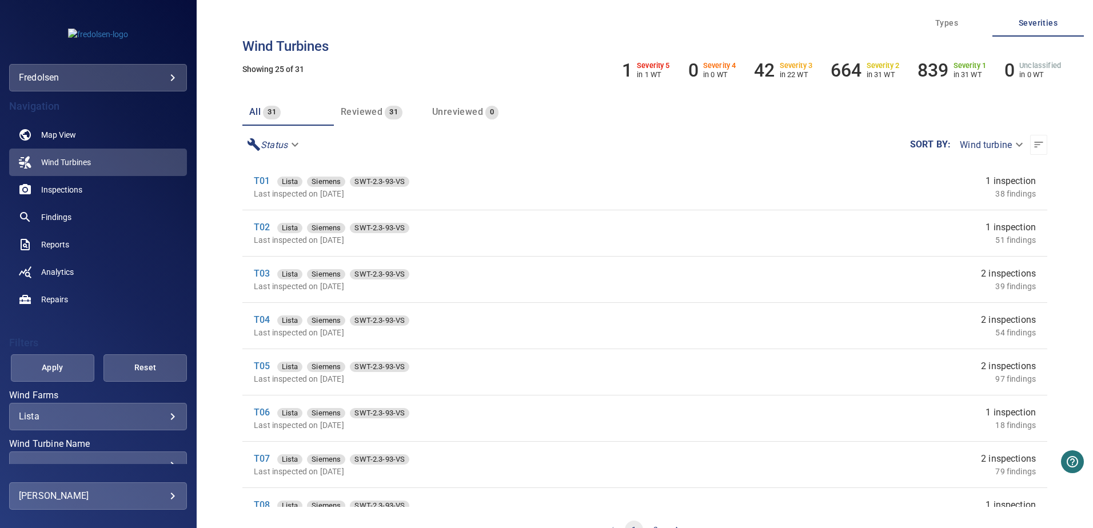
click at [83, 422] on body "**********" at bounding box center [546, 264] width 1093 height 528
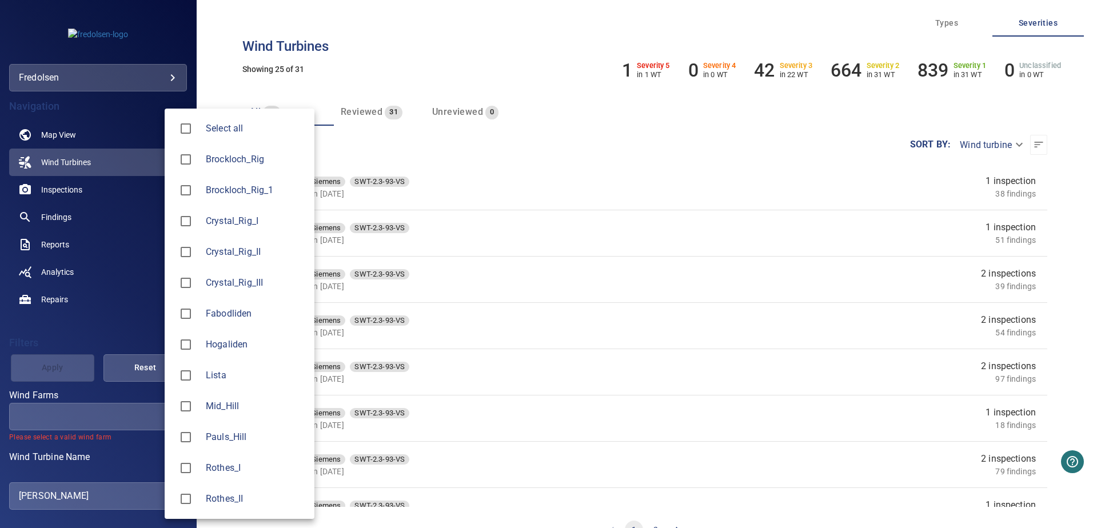
type input "**********"
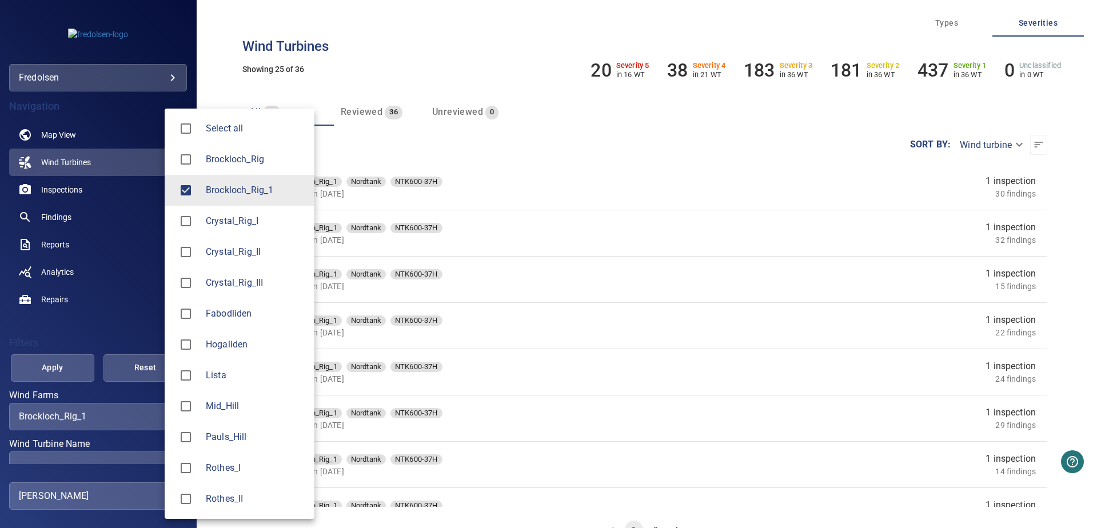
click at [230, 83] on div at bounding box center [546, 264] width 1093 height 528
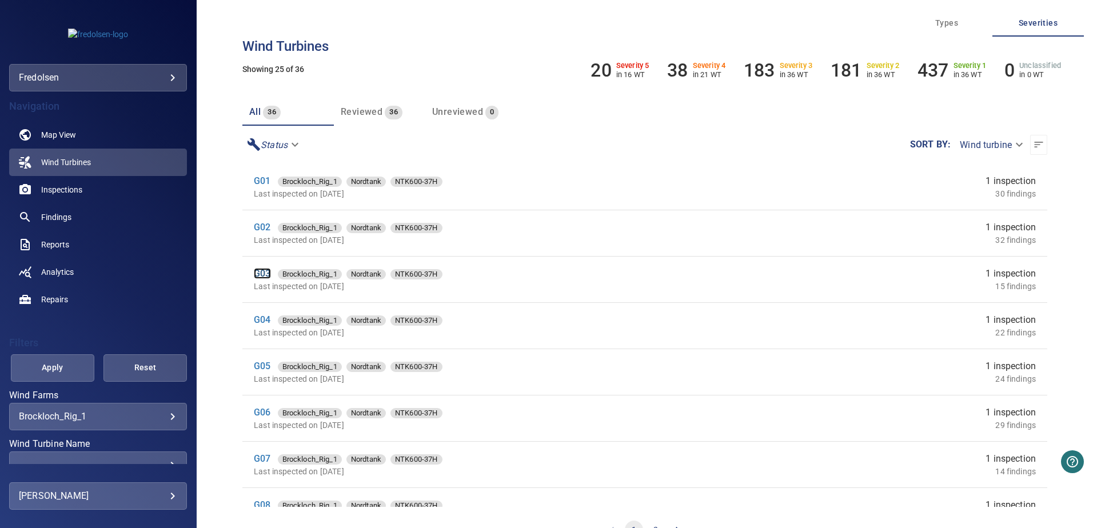
click at [262, 273] on link "G03" at bounding box center [262, 273] width 17 height 11
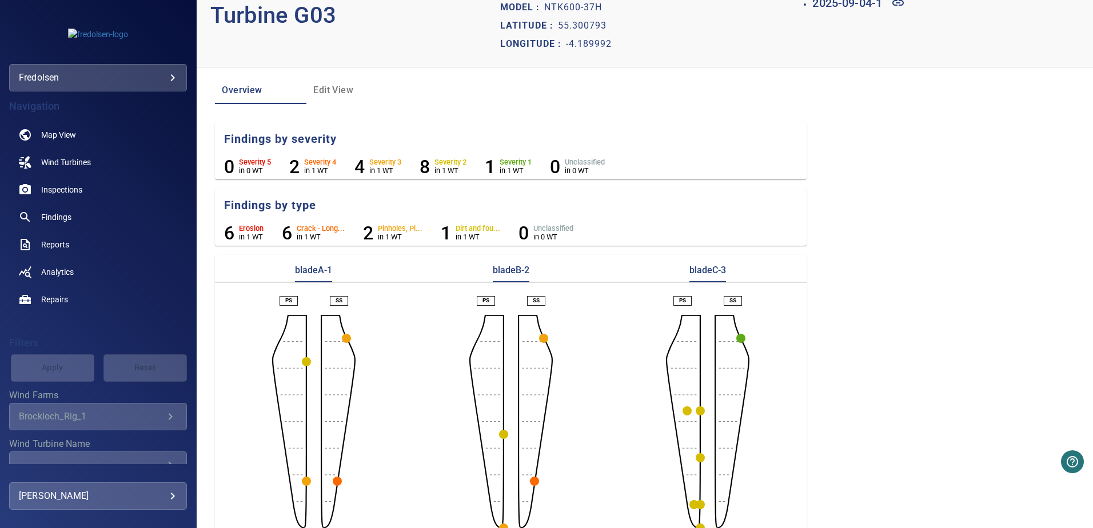
scroll to position [52, 0]
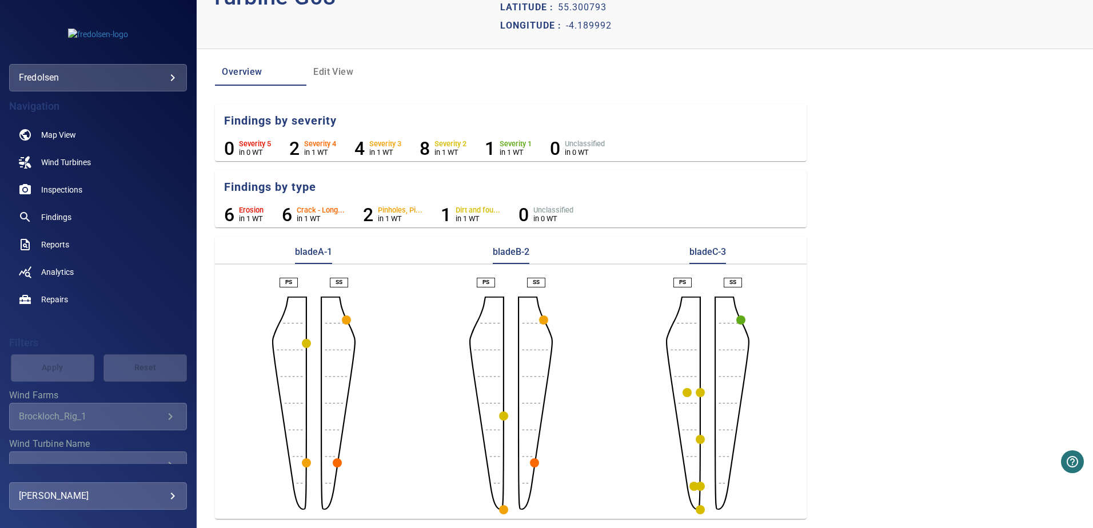
click at [337, 464] on circle "button" at bounding box center [337, 463] width 9 height 9
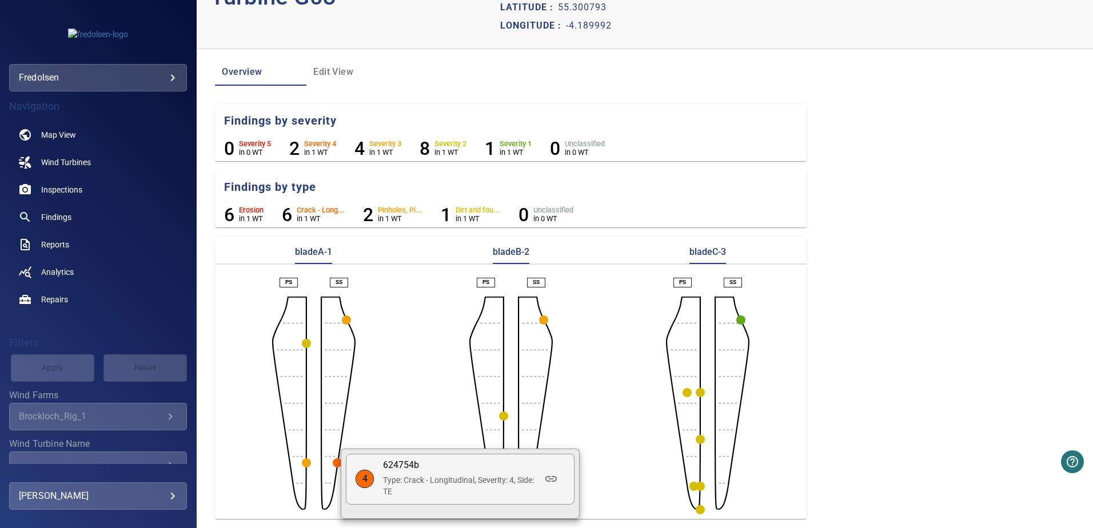
click at [379, 404] on div at bounding box center [546, 264] width 1093 height 528
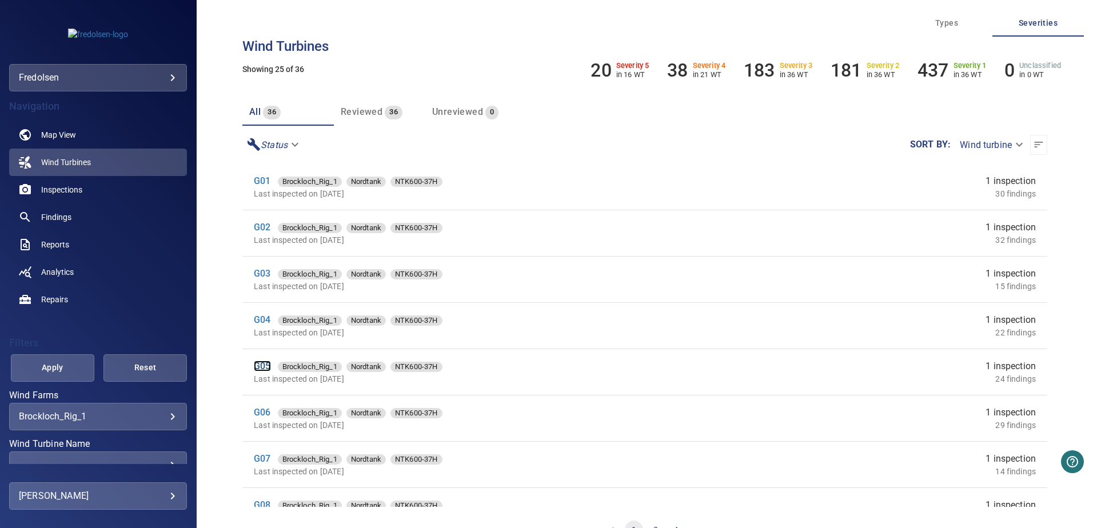
click at [260, 363] on link "G05" at bounding box center [262, 366] width 17 height 11
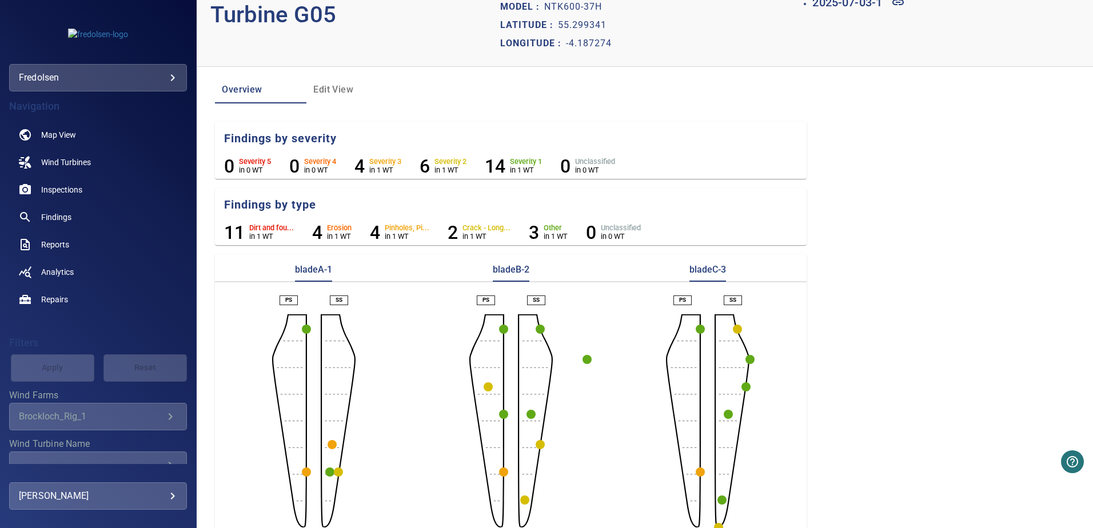
scroll to position [52, 0]
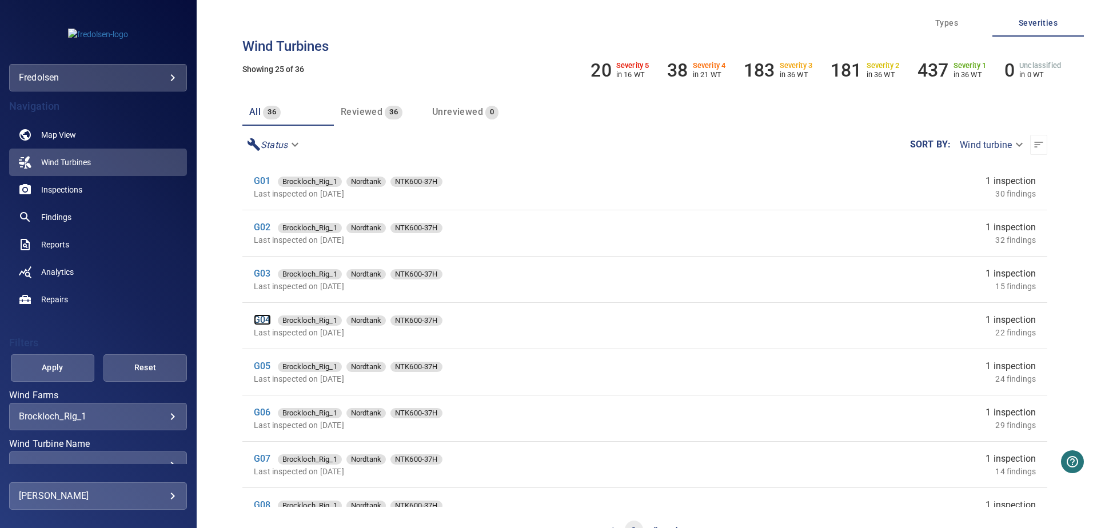
click at [261, 317] on link "G04" at bounding box center [262, 319] width 17 height 11
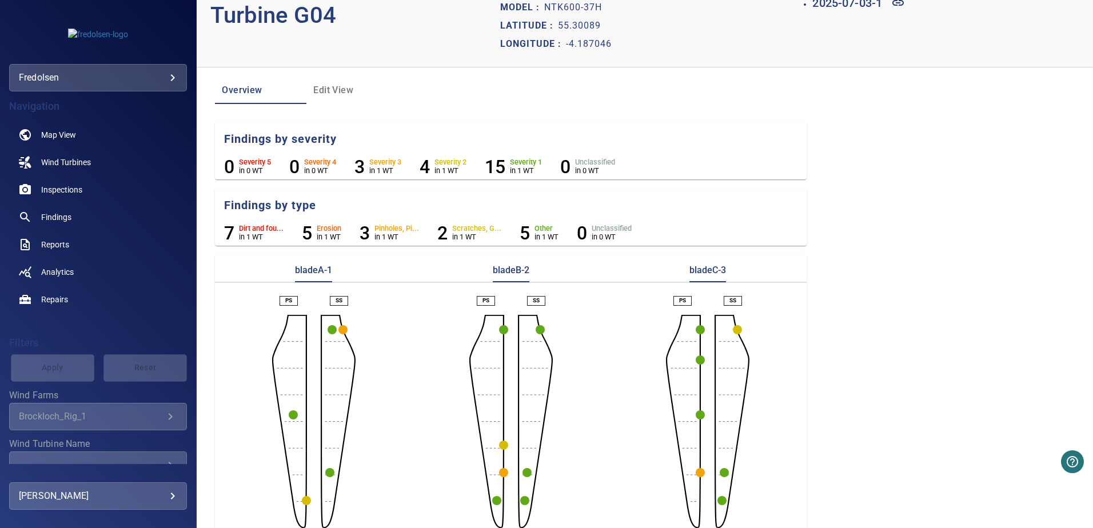
scroll to position [52, 0]
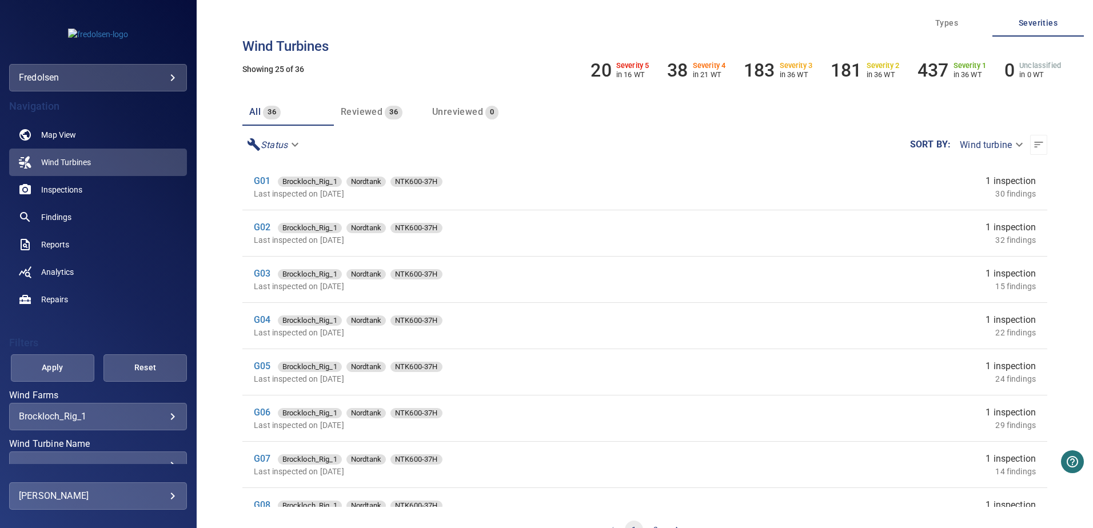
click at [292, 145] on body "**********" at bounding box center [546, 264] width 1093 height 528
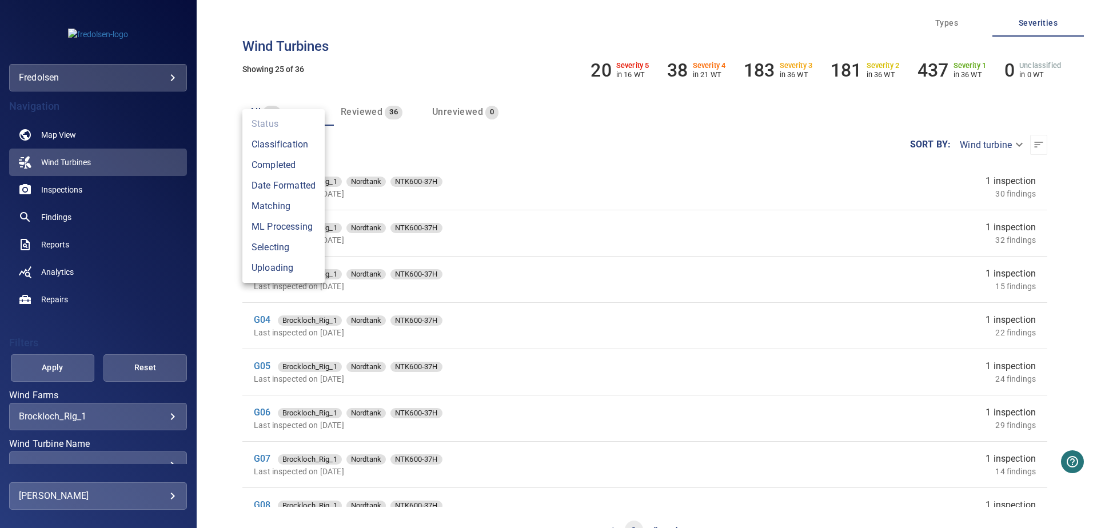
click at [576, 130] on div at bounding box center [546, 264] width 1093 height 528
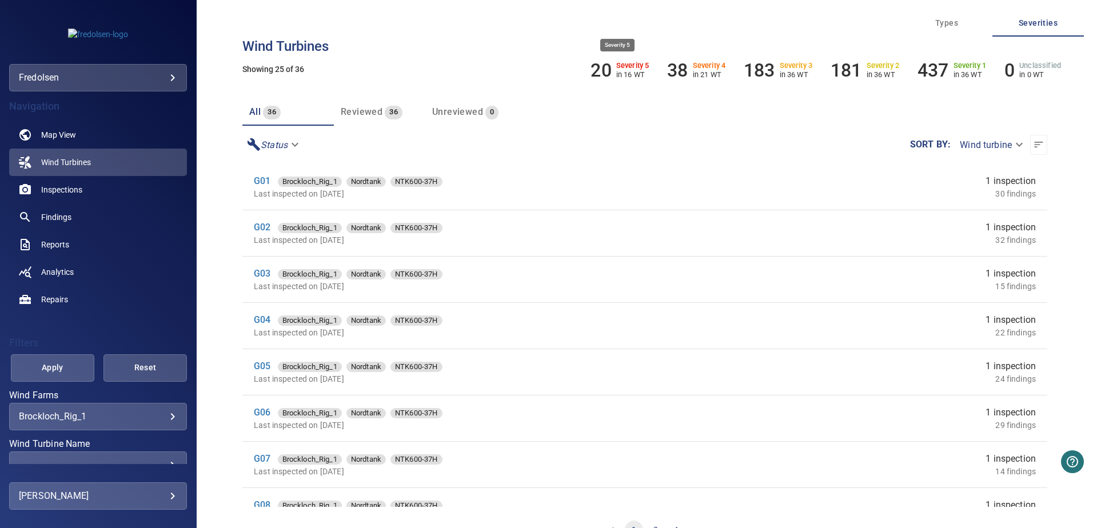
click at [598, 66] on h6 "20" at bounding box center [601, 70] width 21 height 22
click at [628, 65] on h6 "Severity 5" at bounding box center [632, 66] width 33 height 8
click at [88, 213] on link "Findings" at bounding box center [98, 217] width 178 height 27
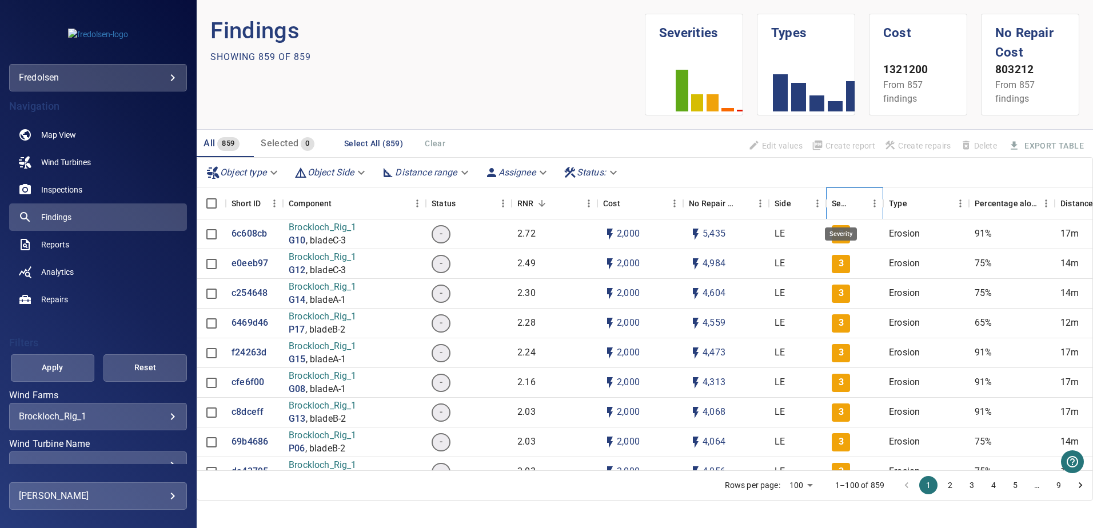
click at [838, 204] on div "Severity" at bounding box center [841, 204] width 18 height 32
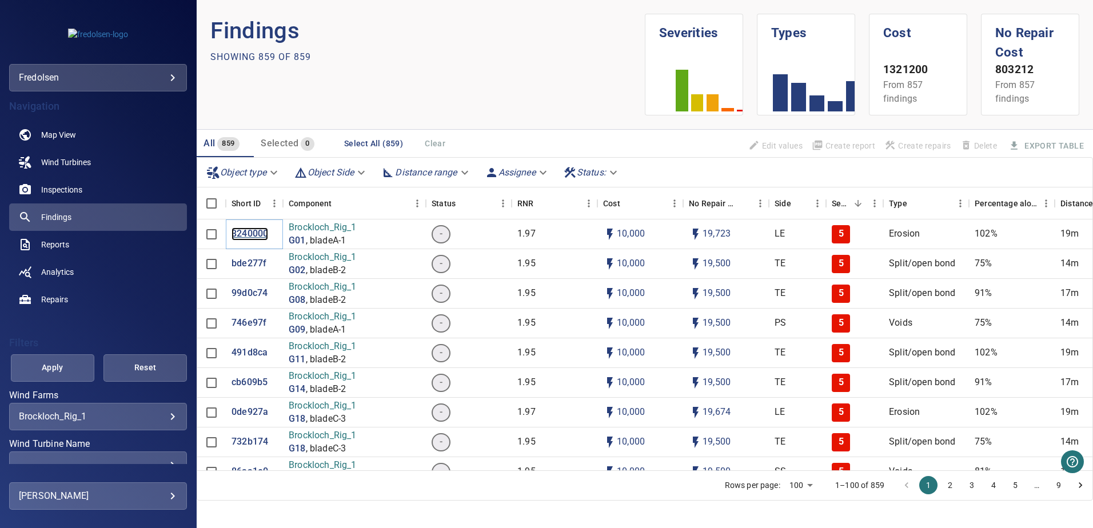
click at [242, 230] on p "3240000" at bounding box center [250, 234] width 37 height 13
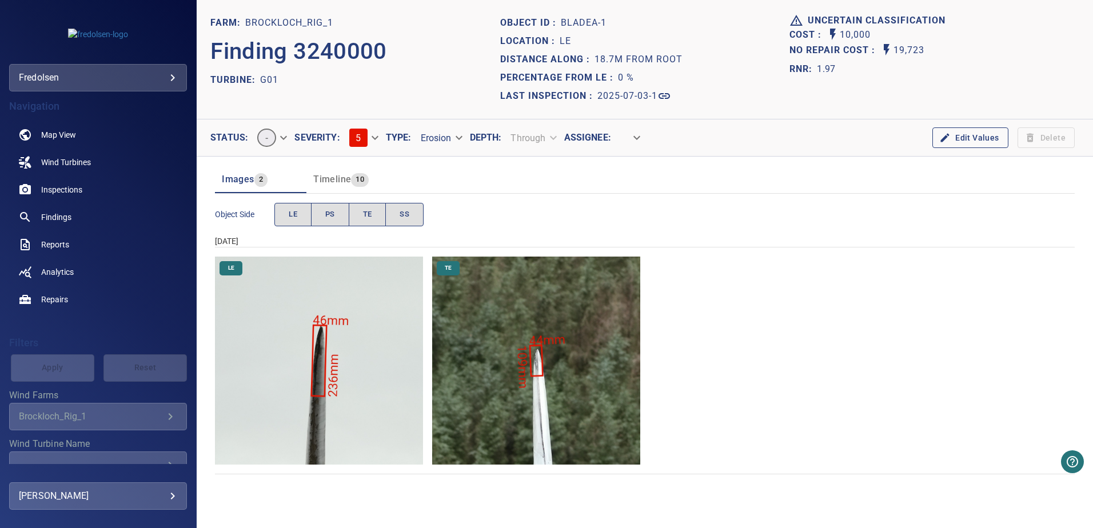
click at [364, 330] on img "Brockloch_Rig_1/G01/2025-07-03-1/2025-07-03-1/image24wp29.jpg" at bounding box center [319, 361] width 208 height 208
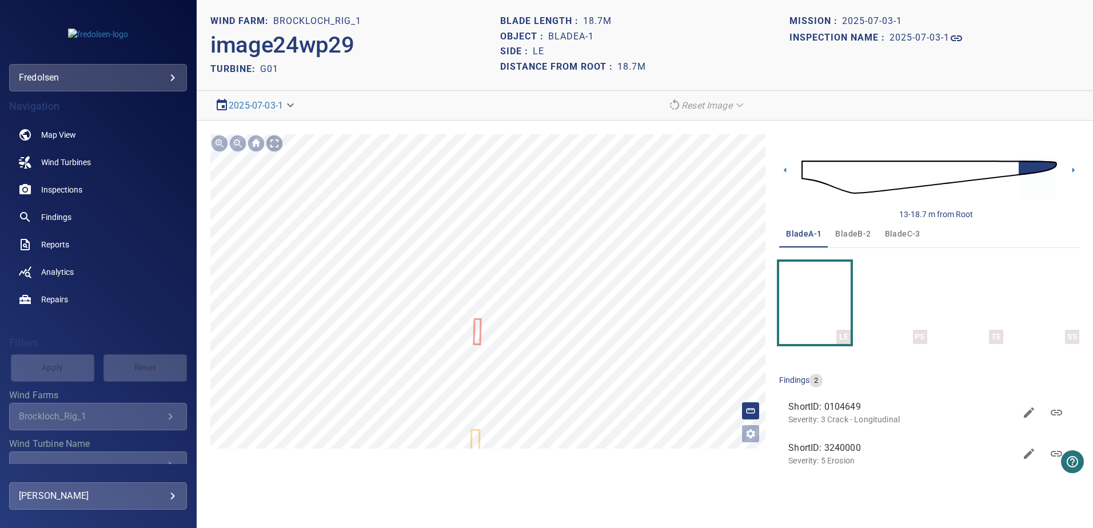
click at [274, 145] on div at bounding box center [274, 143] width 18 height 18
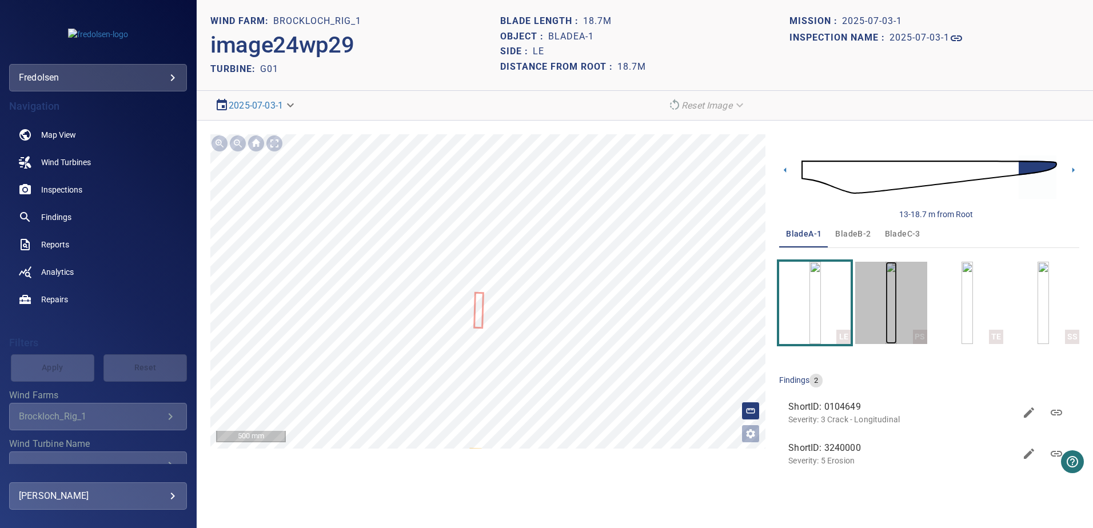
click at [895, 293] on img "button" at bounding box center [891, 303] width 11 height 82
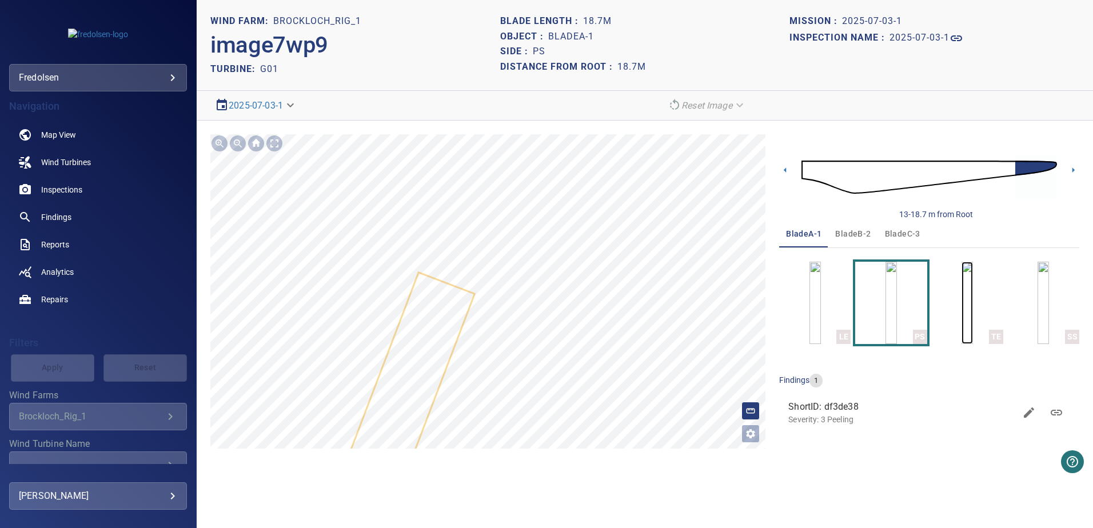
click at [973, 293] on img "button" at bounding box center [967, 303] width 11 height 82
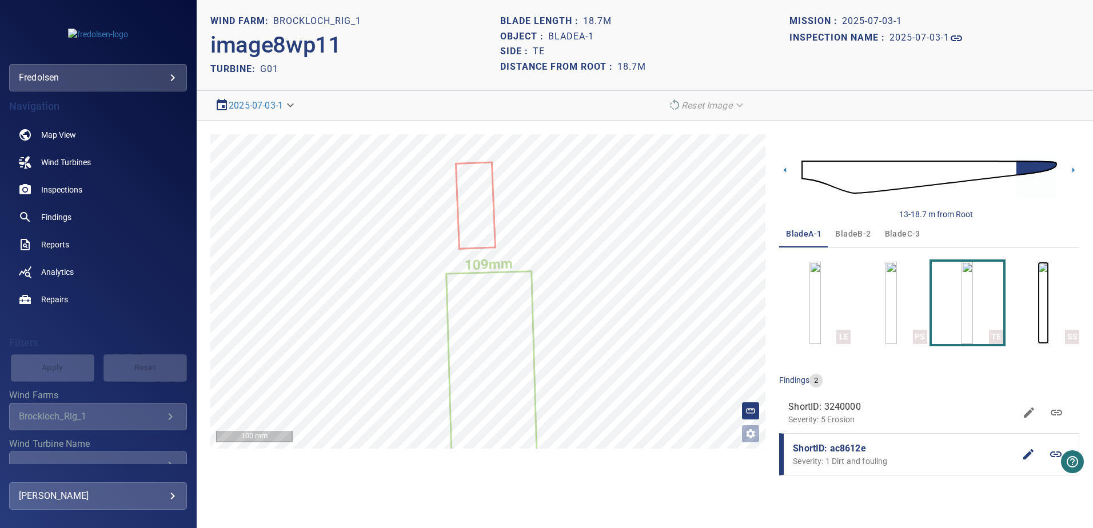
click at [1038, 292] on img "button" at bounding box center [1043, 303] width 11 height 82
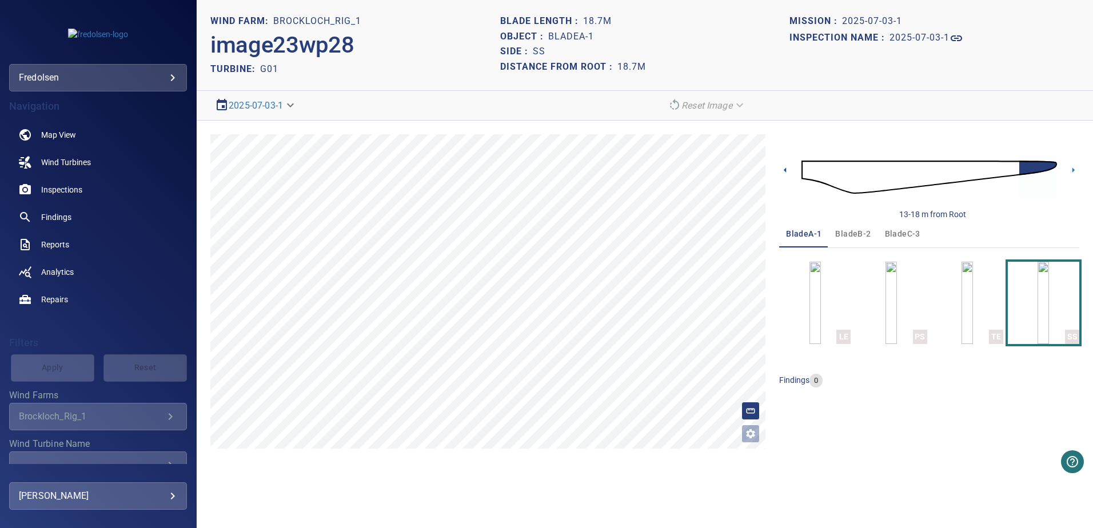
click at [789, 169] on icon at bounding box center [785, 170] width 12 height 12
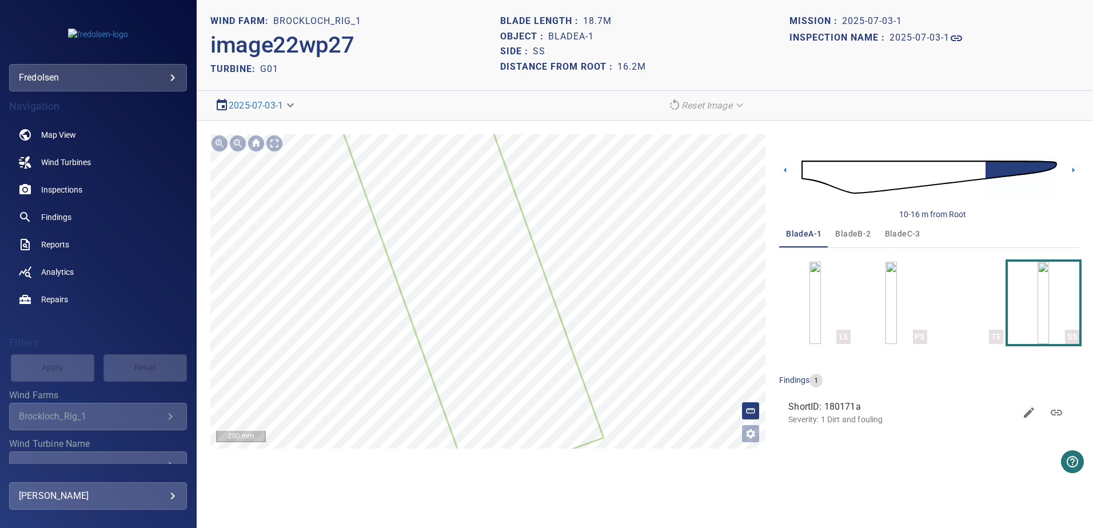
click at [525, 113] on section "**********" at bounding box center [645, 264] width 897 height 528
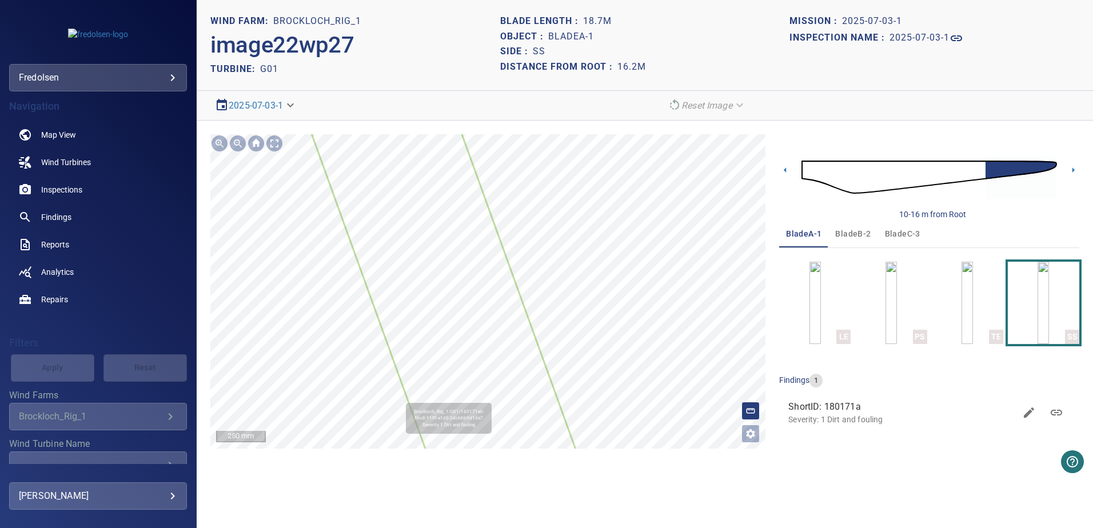
click at [575, 360] on div "Brockloch_Rig_1/G01/180171a0-5bc8-11f0-a1d5-2dc6bb9d1da7 Severity 1 Dirt and fo…" at bounding box center [487, 291] width 555 height 314
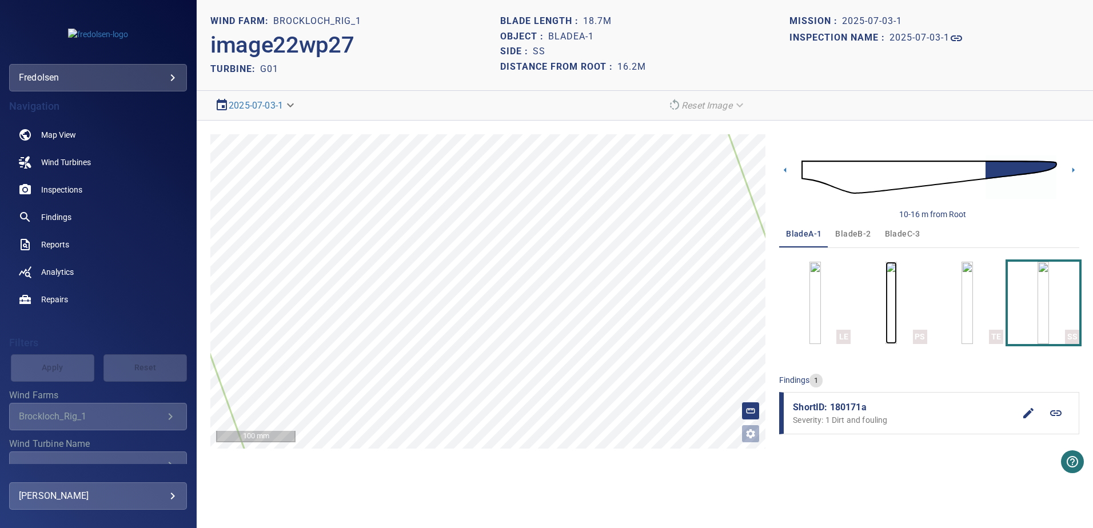
click at [886, 293] on img "button" at bounding box center [891, 303] width 11 height 82
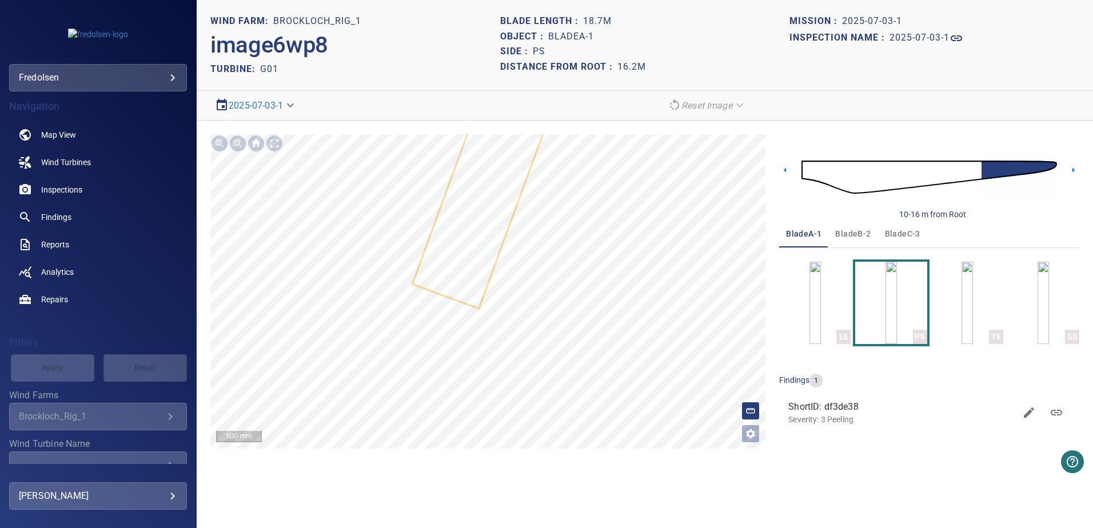
click at [99, 429] on div "**********" at bounding box center [98, 416] width 178 height 27
click at [127, 73] on body "**********" at bounding box center [546, 264] width 1093 height 528
click at [78, 425] on div at bounding box center [546, 264] width 1093 height 528
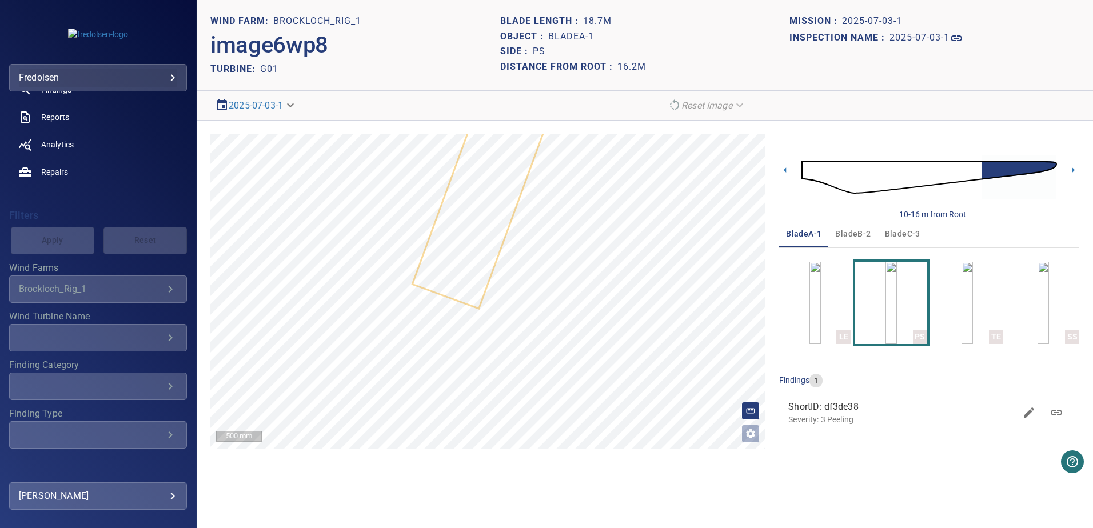
scroll to position [149, 0]
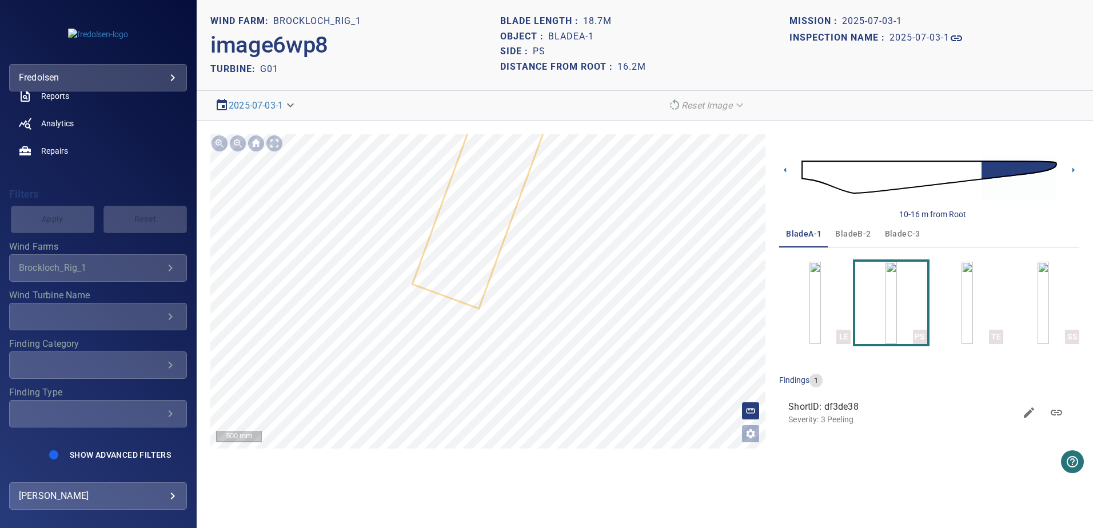
drag, startPoint x: 264, startPoint y: 477, endPoint x: 282, endPoint y: 456, distance: 28.0
click at [264, 477] on section "**********" at bounding box center [645, 264] width 897 height 528
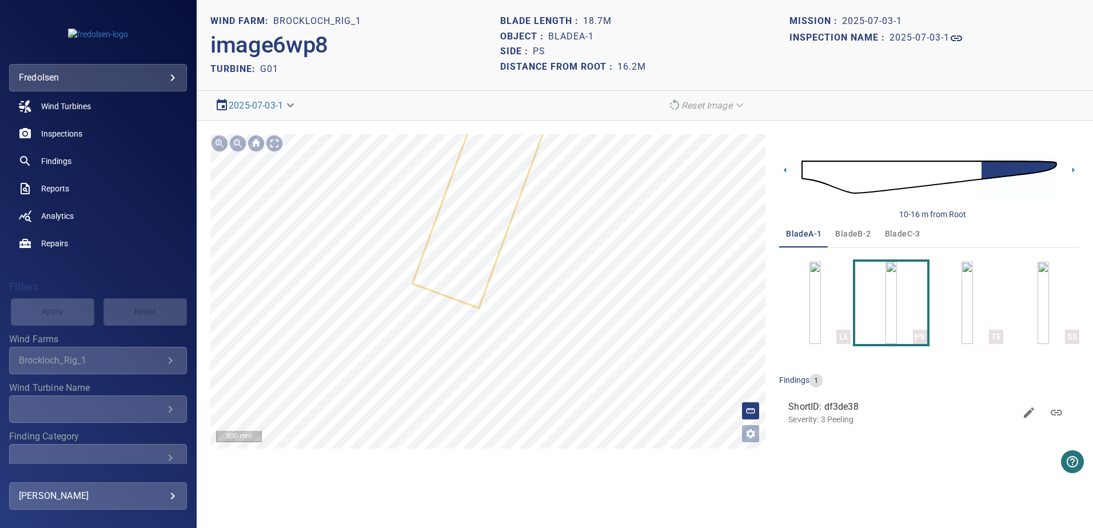
scroll to position [0, 0]
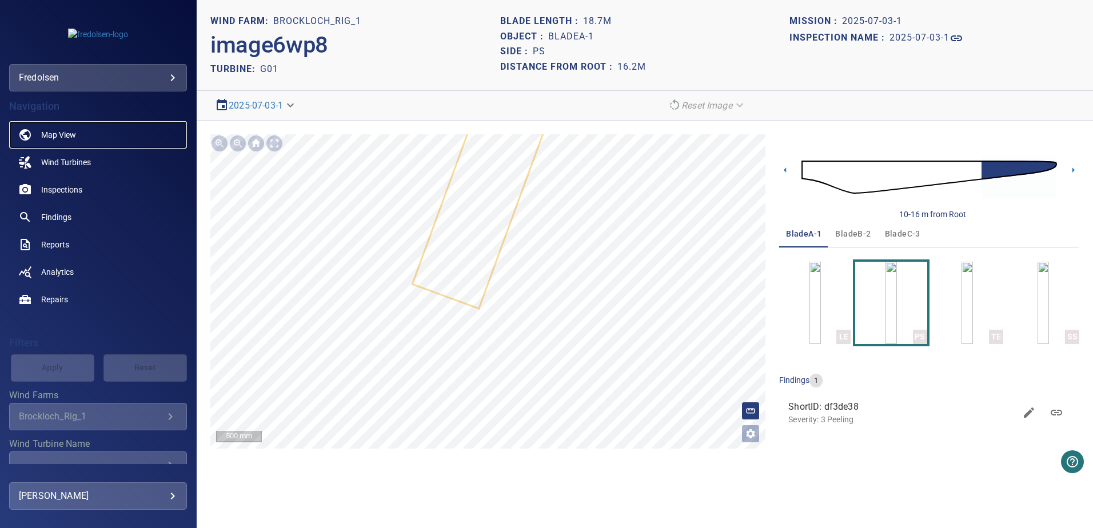
click at [74, 137] on span "Map View" at bounding box center [58, 134] width 35 height 11
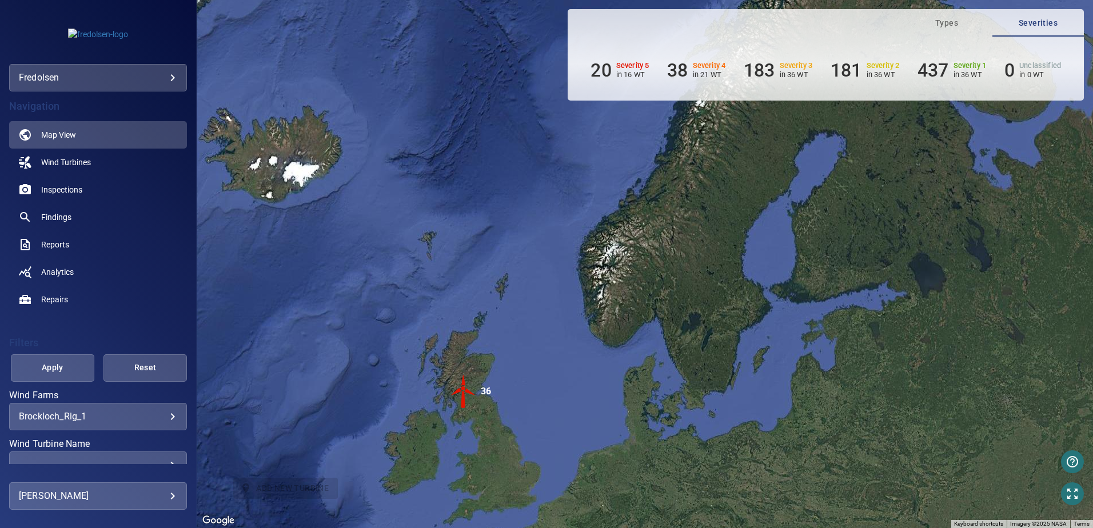
drag, startPoint x: 712, startPoint y: 213, endPoint x: 540, endPoint y: 353, distance: 222.4
click at [532, 357] on div "To activate drag with keyboard, press Alt + Enter. Once in keyboard drag state,…" at bounding box center [645, 264] width 897 height 528
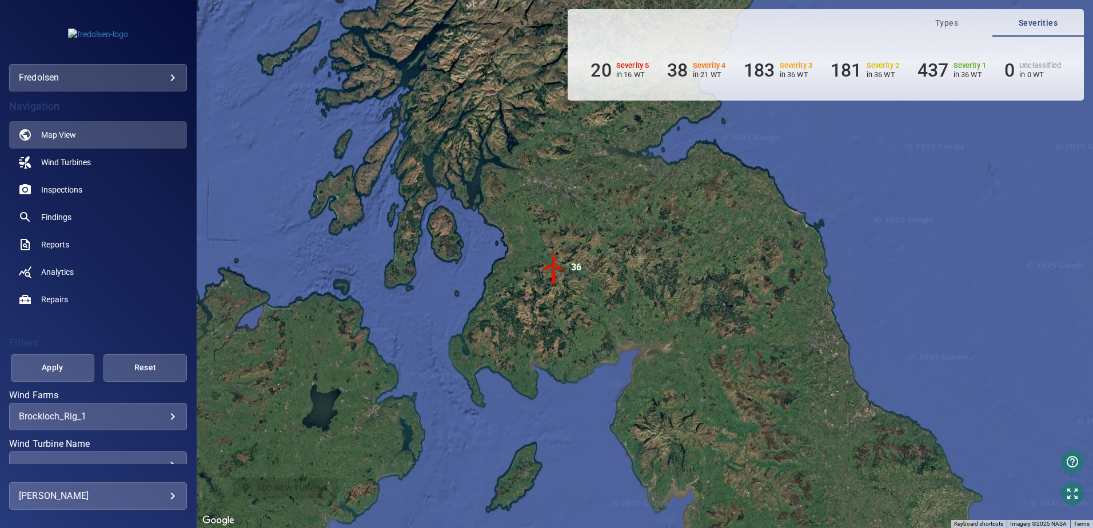
drag, startPoint x: 570, startPoint y: 374, endPoint x: 543, endPoint y: 221, distance: 155.6
click at [543, 221] on div "To activate drag with keyboard, press Alt + Enter. Once in keyboard drag state,…" at bounding box center [645, 264] width 897 height 528
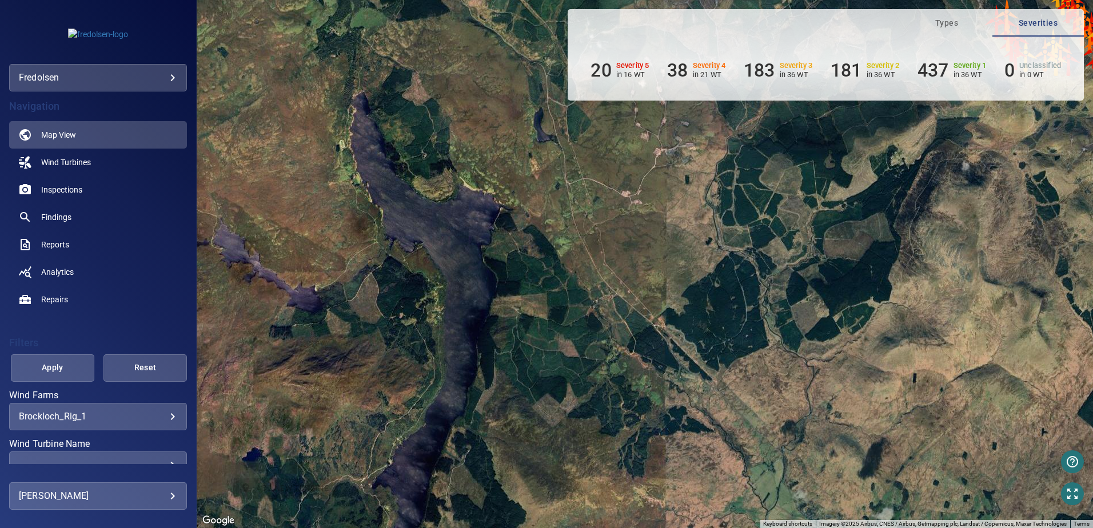
drag, startPoint x: 620, startPoint y: 209, endPoint x: 525, endPoint y: 318, distance: 145.1
click at [525, 318] on div "To activate drag with keyboard, press Alt + Enter. Once in keyboard drag state,…" at bounding box center [645, 264] width 897 height 528
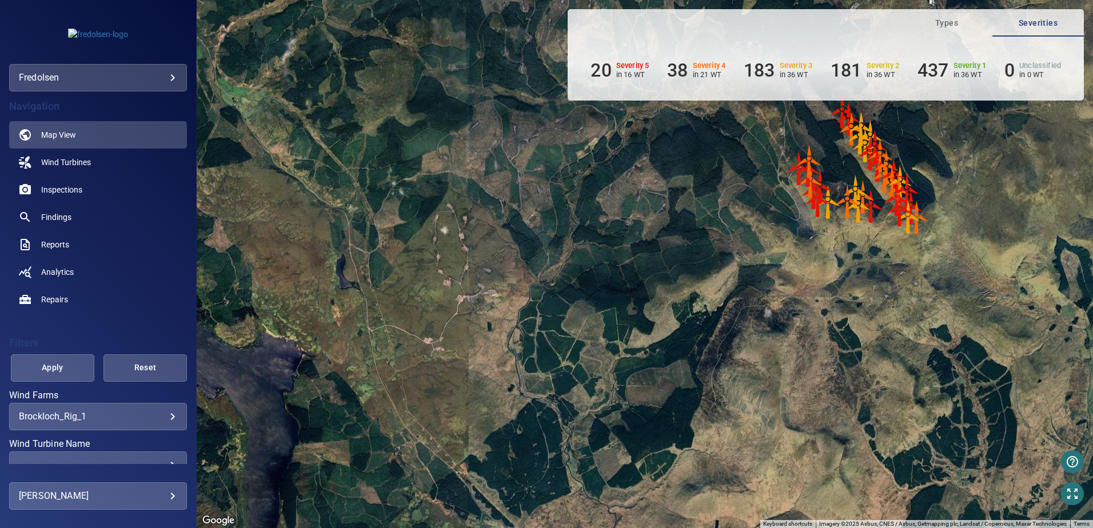
drag, startPoint x: 720, startPoint y: 225, endPoint x: 511, endPoint y: 381, distance: 260.6
click at [509, 384] on div "To activate drag with keyboard, press Alt + Enter. Once in keyboard drag state,…" at bounding box center [645, 264] width 897 height 528
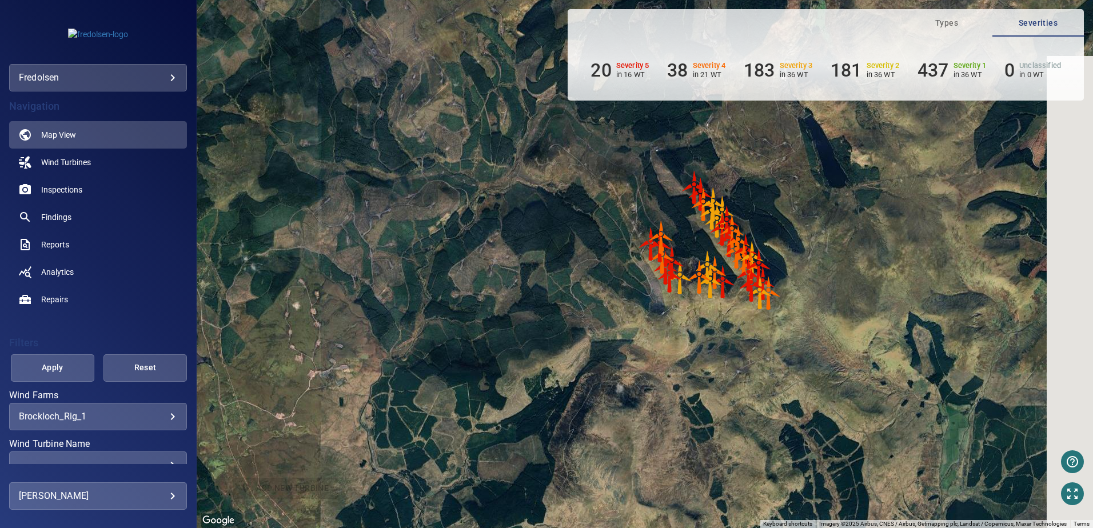
drag, startPoint x: 686, startPoint y: 260, endPoint x: 517, endPoint y: 339, distance: 185.5
click at [504, 348] on div "To activate drag with keyboard, press Alt + Enter. Once in keyboard drag state,…" at bounding box center [645, 264] width 897 height 528
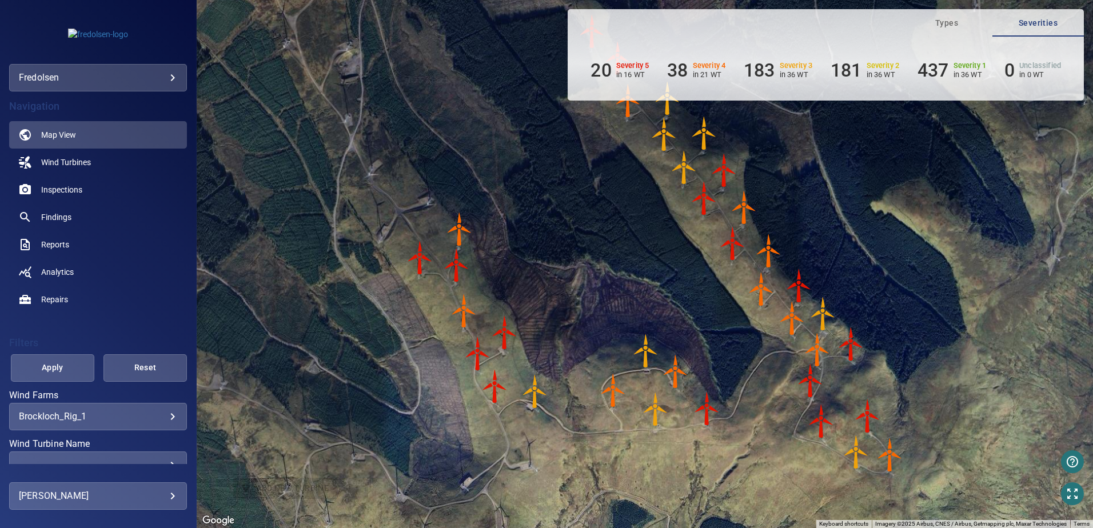
drag, startPoint x: 596, startPoint y: 381, endPoint x: 554, endPoint y: 270, distance: 118.2
click at [554, 270] on div "To activate drag with keyboard, press Alt + Enter. Once in keyboard drag state,…" at bounding box center [645, 264] width 897 height 528
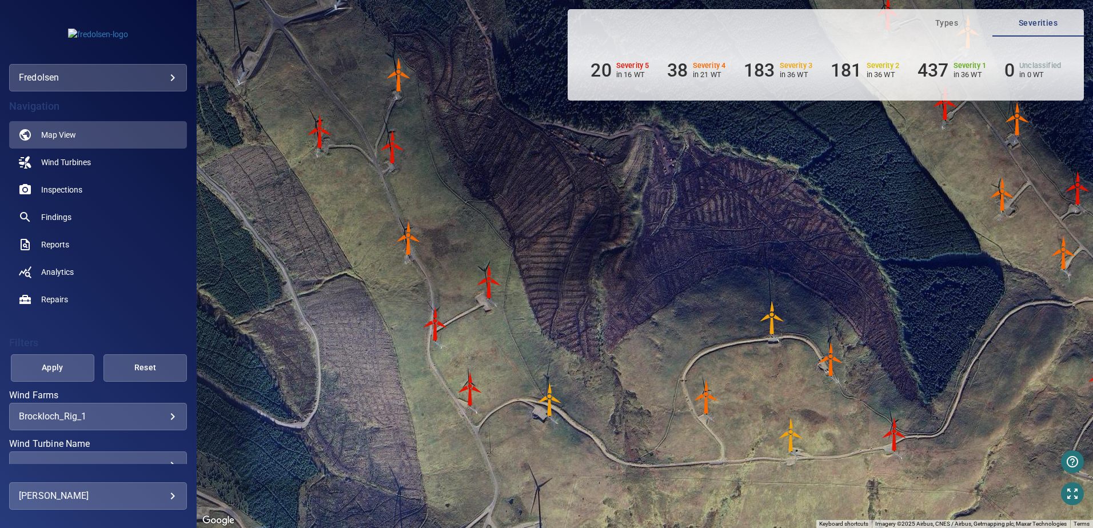
drag, startPoint x: 556, startPoint y: 328, endPoint x: 634, endPoint y: 245, distance: 113.3
click at [634, 245] on div "To activate drag with keyboard, press Alt + Enter. Once in keyboard drag state,…" at bounding box center [645, 264] width 897 height 528
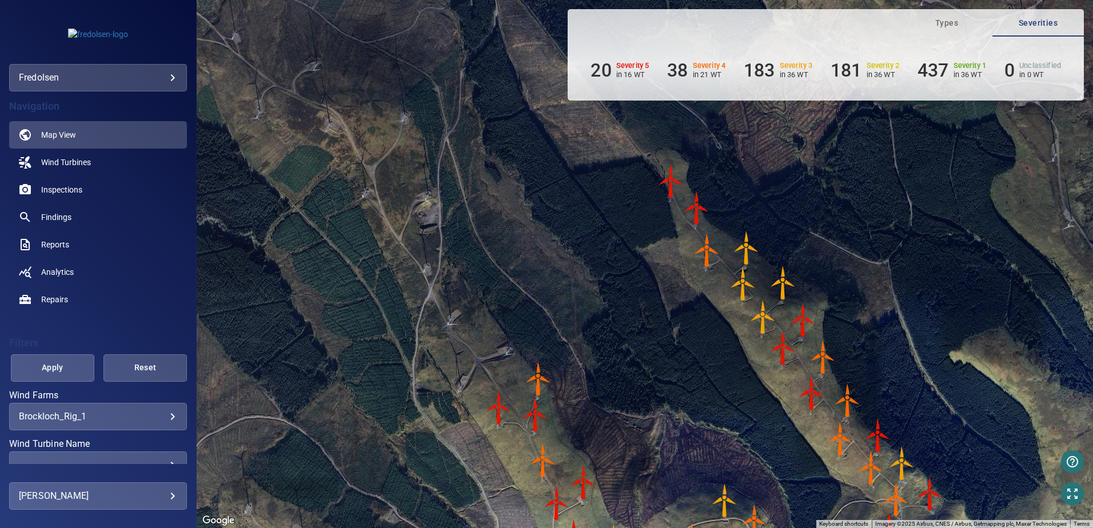
drag, startPoint x: 795, startPoint y: 241, endPoint x: 827, endPoint y: 431, distance: 193.0
click at [827, 431] on div "To activate drag with keyboard, press Alt + Enter. Once in keyboard drag state,…" at bounding box center [645, 264] width 897 height 528
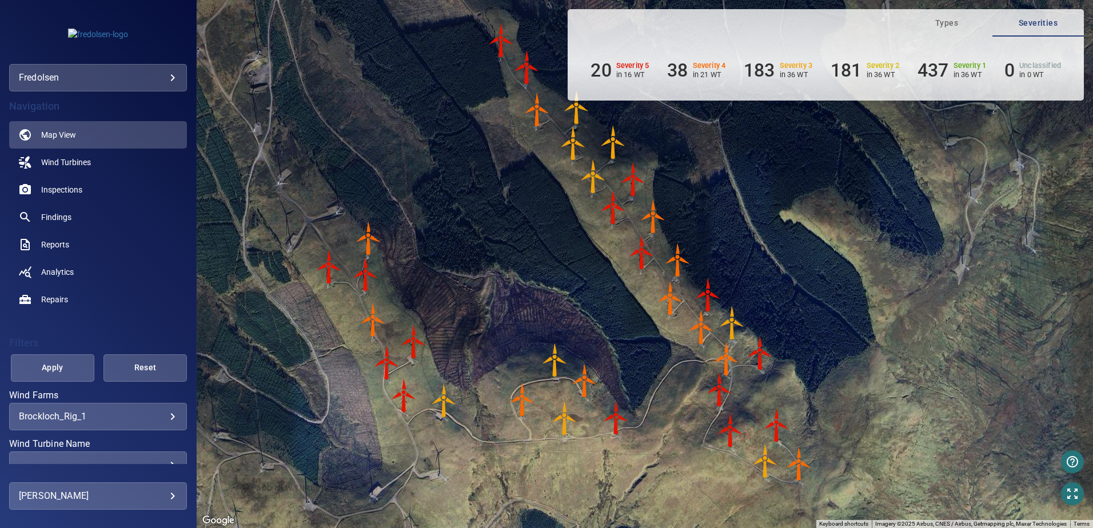
drag, startPoint x: 659, startPoint y: 302, endPoint x: 473, endPoint y: 152, distance: 238.6
click at [473, 152] on div "To activate drag with keyboard, press Alt + Enter. Once in keyboard drag state,…" at bounding box center [645, 264] width 897 height 528
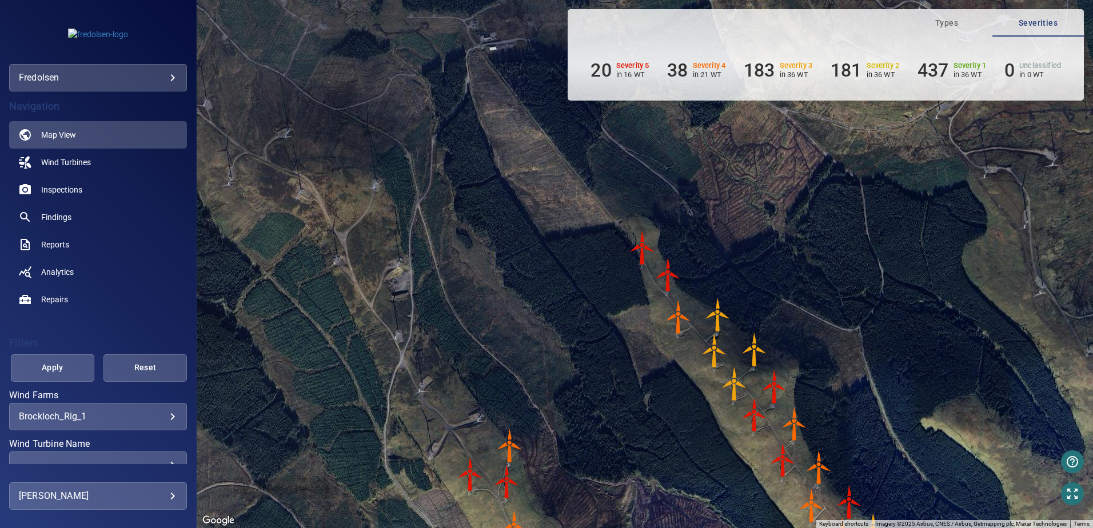
drag, startPoint x: 448, startPoint y: 88, endPoint x: 461, endPoint y: 236, distance: 148.7
click at [462, 238] on div "To activate drag with keyboard, press Alt + Enter. Once in keyboard drag state,…" at bounding box center [645, 264] width 897 height 528
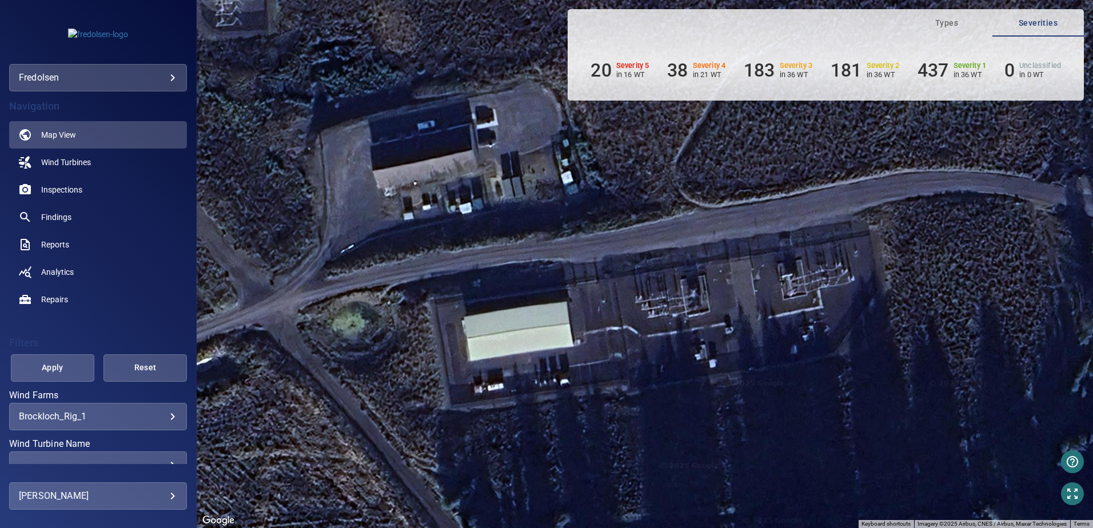
drag, startPoint x: 475, startPoint y: 152, endPoint x: 380, endPoint y: 425, distance: 289.3
click at [379, 426] on div "To activate drag with keyboard, press Alt + Enter. Once in keyboard drag state,…" at bounding box center [645, 264] width 897 height 528
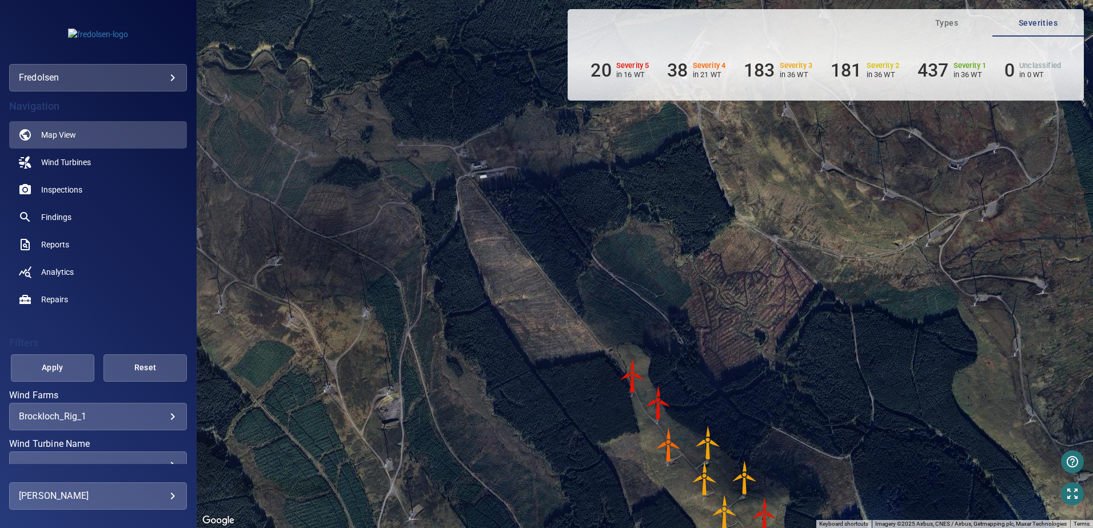
drag, startPoint x: 423, startPoint y: 451, endPoint x: 481, endPoint y: 288, distance: 172.9
click at [481, 288] on div "To activate drag with keyboard, press Alt + Enter. Once in keyboard drag state,…" at bounding box center [645, 264] width 897 height 528
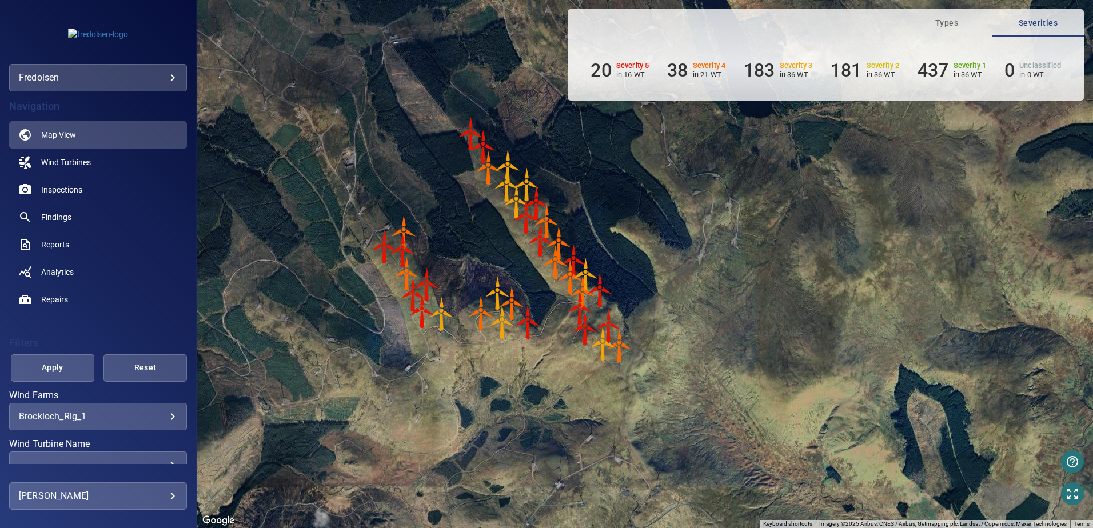
drag, startPoint x: 521, startPoint y: 437, endPoint x: 427, endPoint y: 209, distance: 246.4
click at [427, 209] on div "To activate drag with keyboard, press Alt + Enter. Once in keyboard drag state,…" at bounding box center [645, 264] width 897 height 528
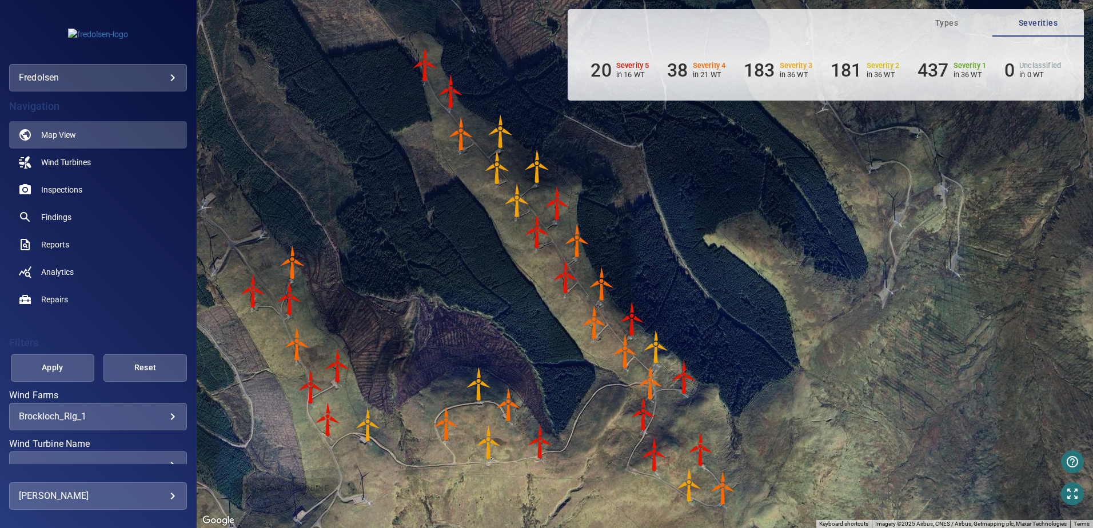
drag, startPoint x: 468, startPoint y: 298, endPoint x: 469, endPoint y: 307, distance: 9.2
click at [461, 321] on div "To activate drag with keyboard, press Alt + Enter. Once in keyboard drag state,…" at bounding box center [645, 264] width 897 height 528
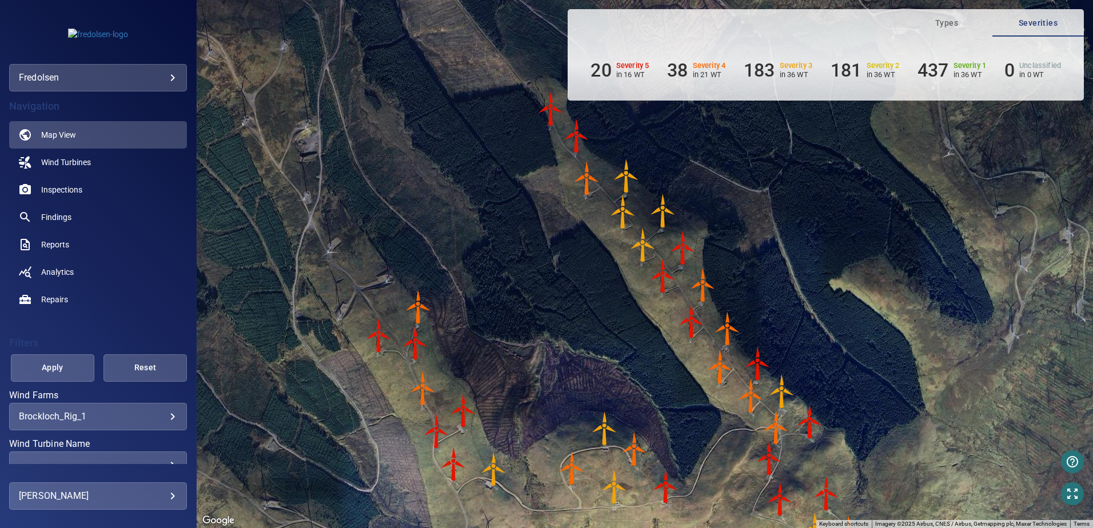
drag, startPoint x: 407, startPoint y: 240, endPoint x: 533, endPoint y: 284, distance: 134.0
click at [533, 284] on div "To activate drag with keyboard, press Alt + Enter. Once in keyboard drag state,…" at bounding box center [645, 264] width 897 height 528
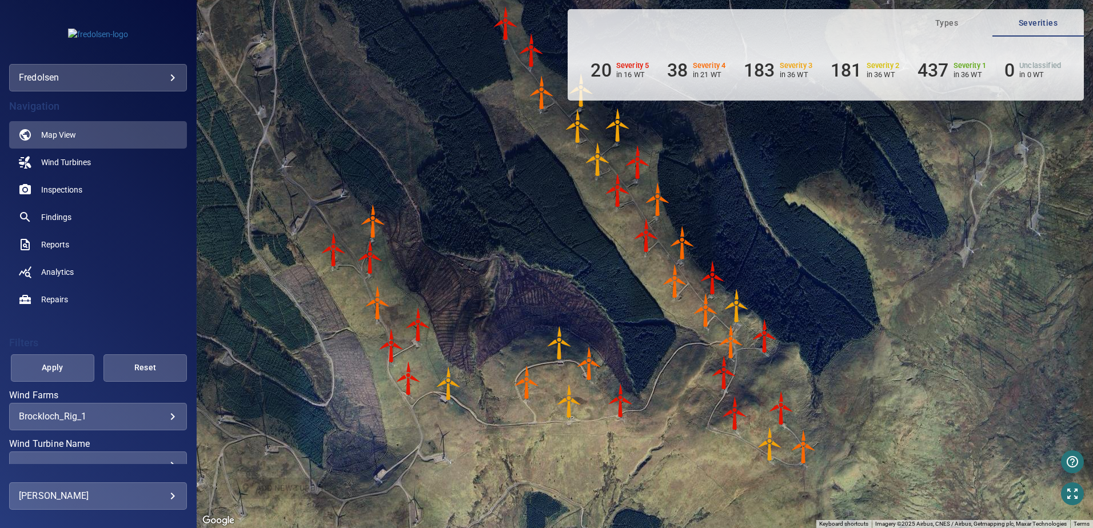
drag, startPoint x: 552, startPoint y: 348, endPoint x: 498, endPoint y: 255, distance: 107.1
click at [501, 257] on div "To activate drag with keyboard, press Alt + Enter. Once in keyboard drag state,…" at bounding box center [645, 264] width 897 height 528
